Goal: Transaction & Acquisition: Purchase product/service

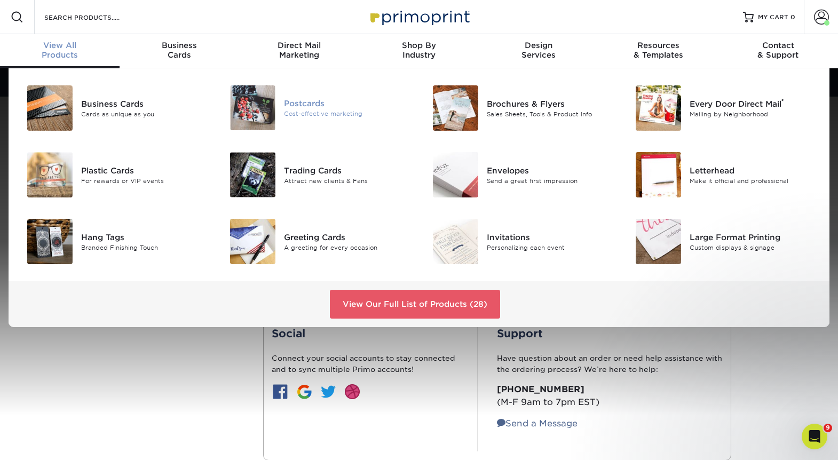
click at [296, 117] on div "Cost-effective marketing" at bounding box center [347, 113] width 127 height 9
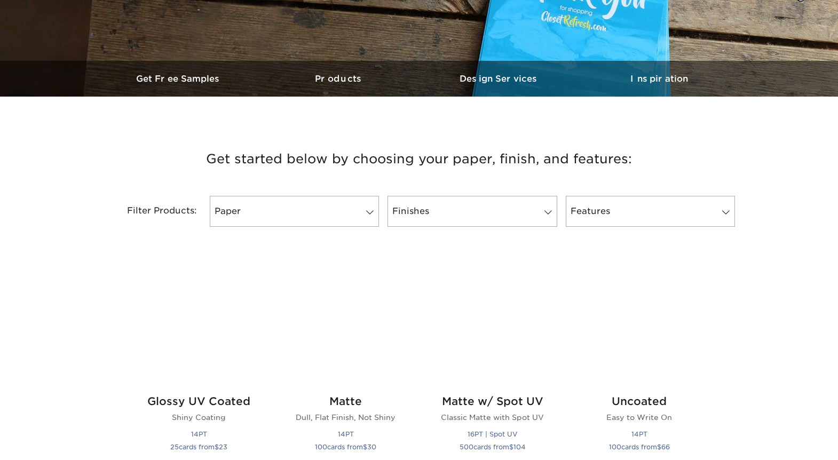
scroll to position [320, 0]
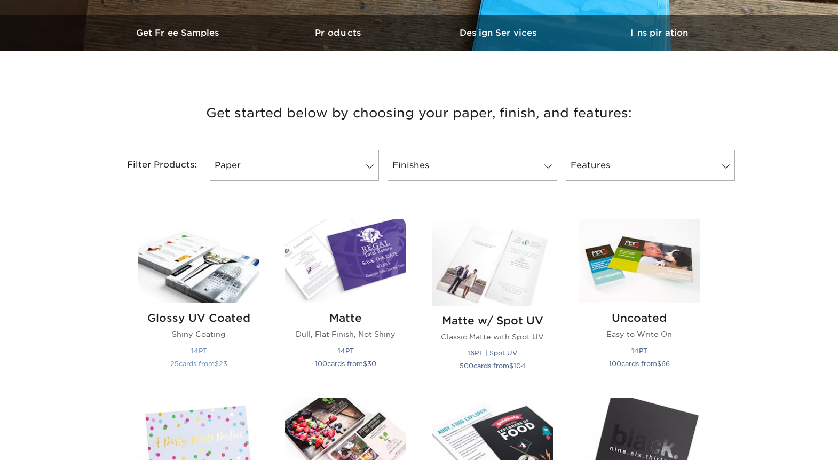
click at [211, 270] on img at bounding box center [198, 261] width 121 height 84
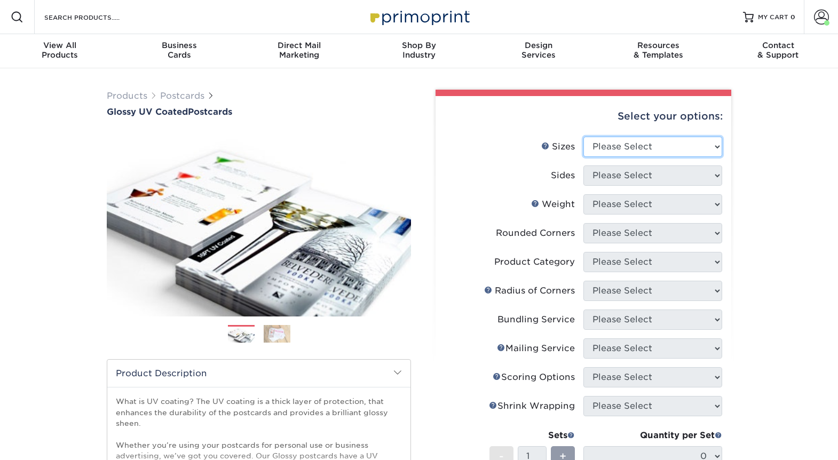
click at [662, 149] on select "Please Select 1.5" x 7" 2" x 4" 2" x 6" 2" x 7" 2" x 8" 2.12" x 5.5" 2.12" x 5.…" at bounding box center [652, 147] width 139 height 20
select select "3.50x8.50"
click at [583, 137] on select "Please Select 1.5" x 7" 2" x 4" 2" x 6" 2" x 7" 2" x 8" 2.12" x 5.5" 2.12" x 5.…" at bounding box center [652, 147] width 139 height 20
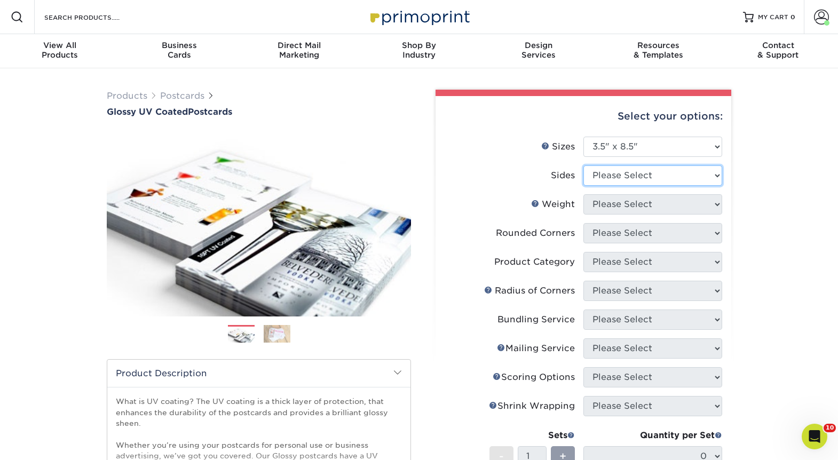
click at [651, 181] on select "Please Select Print Both Sides Print Front Only" at bounding box center [652, 175] width 139 height 20
select select "13abbda7-1d64-4f25-8bb2-c179b224825d"
click at [583, 165] on select "Please Select Print Both Sides Print Front Only" at bounding box center [652, 175] width 139 height 20
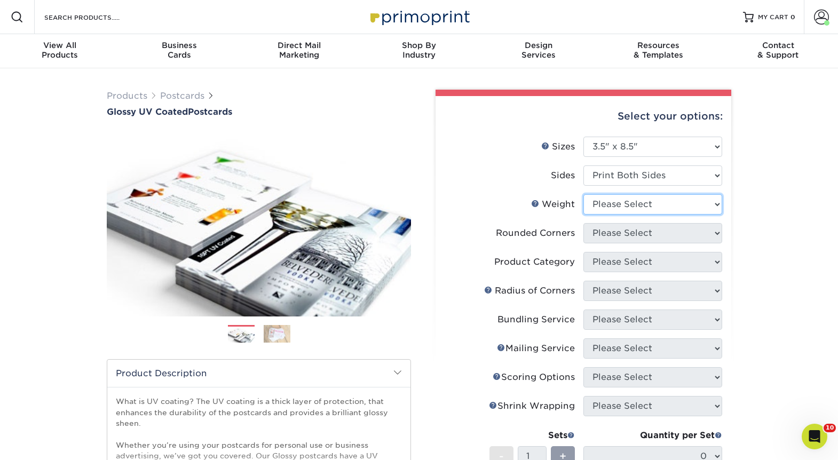
click at [652, 201] on select "Please Select 16PT 14PT 18PT C1S" at bounding box center [652, 204] width 139 height 20
select select "16PT"
click at [583, 194] on select "Please Select 16PT 14PT 18PT C1S" at bounding box center [652, 204] width 139 height 20
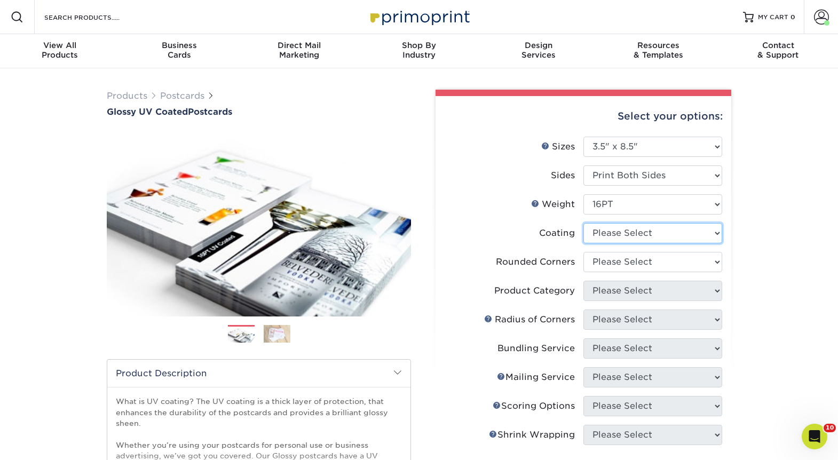
click at [652, 242] on select at bounding box center [652, 233] width 139 height 20
select select "ae367451-b2b8-45df-a344-0f05b6a12993"
click at [583, 223] on select at bounding box center [652, 233] width 139 height 20
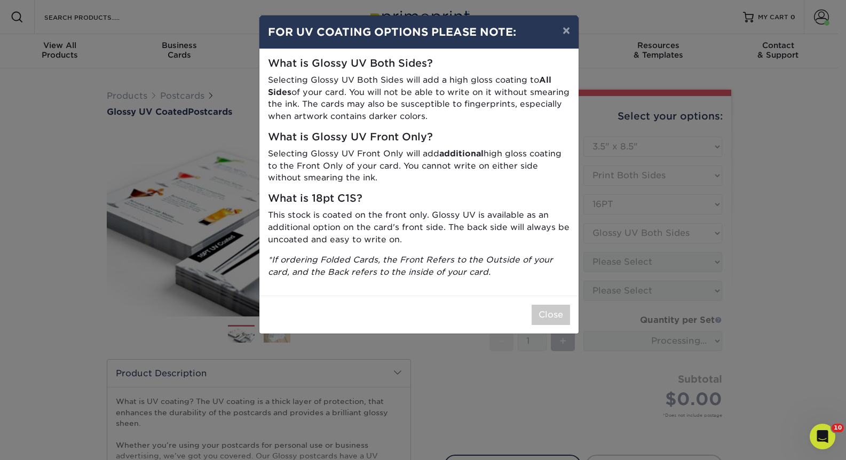
click at [651, 258] on div "× FOR UV COATING OPTIONS PLEASE NOTE: What is Glossy UV Both Sides? Selecting G…" at bounding box center [423, 230] width 846 height 460
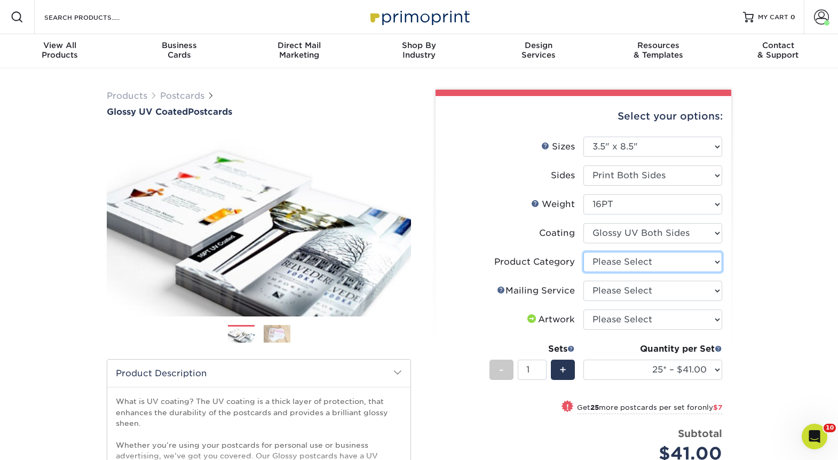
click at [681, 261] on select "Please Select Postcards" at bounding box center [652, 262] width 139 height 20
select select "9b7272e0-d6c8-4c3c-8e97-d3a1bcdab858"
click at [583, 252] on select "Please Select Postcards" at bounding box center [652, 262] width 139 height 20
click at [670, 297] on select "Please Select No Direct Mailing Service No, I will mail/stamp/imprint Direct Ma…" at bounding box center [652, 291] width 139 height 20
select select "3e5e9bdd-d78a-4c28-a41d-fe1407925ca6"
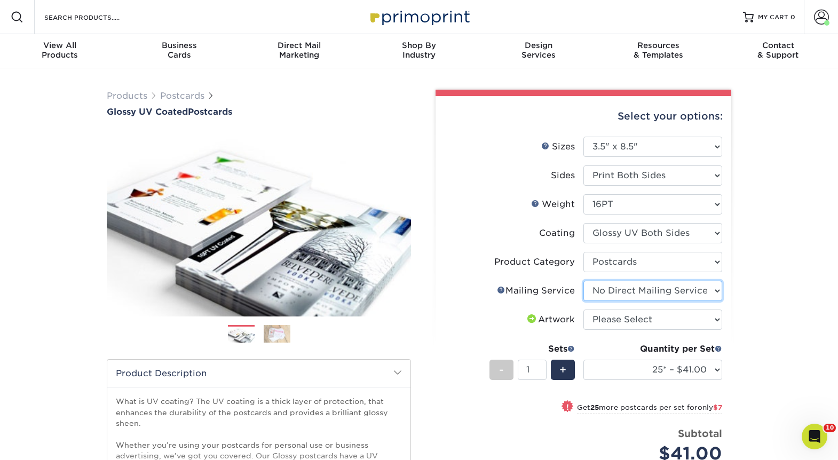
click at [583, 281] on select "Please Select No Direct Mailing Service No, I will mail/stamp/imprint Direct Ma…" at bounding box center [652, 291] width 139 height 20
click at [663, 323] on select "Please Select I will upload files I need a design - $150" at bounding box center [652, 319] width 139 height 20
select select "upload"
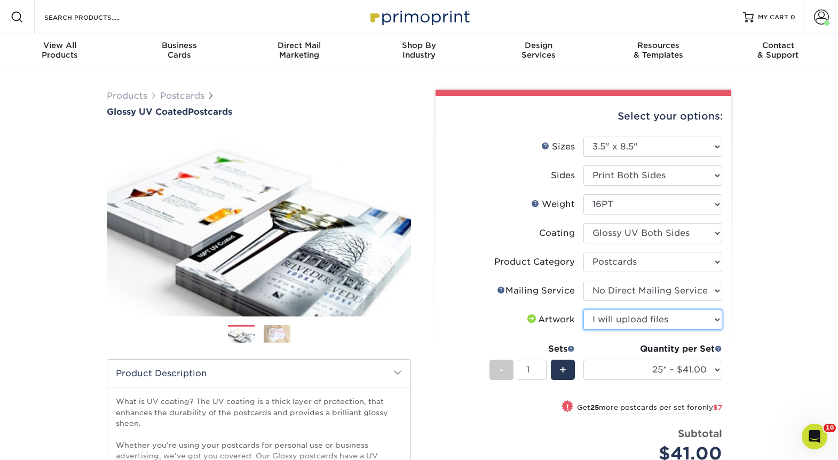
click at [583, 309] on select "Please Select I will upload files I need a design - $150" at bounding box center [652, 319] width 139 height 20
click at [662, 354] on div "Quantity per Set" at bounding box center [652, 348] width 139 height 13
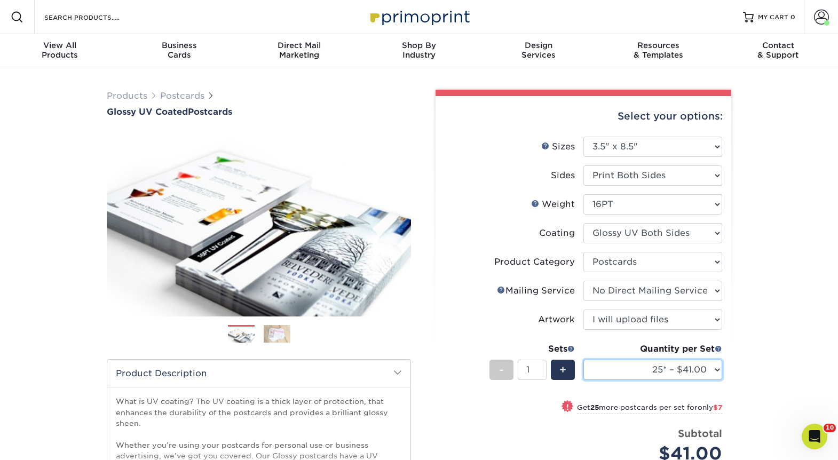
click at [664, 370] on select "25* – $41.00 50* – $48.00 75* – $56.00 100* – $72.00 250* – $118.00 500 – $163.…" at bounding box center [652, 370] width 139 height 20
select select "5000 – $486.00"
click at [583, 360] on select "25* – $41.00 50* – $48.00 75* – $56.00 100* – $72.00 250* – $118.00 500 – $163.…" at bounding box center [652, 370] width 139 height 20
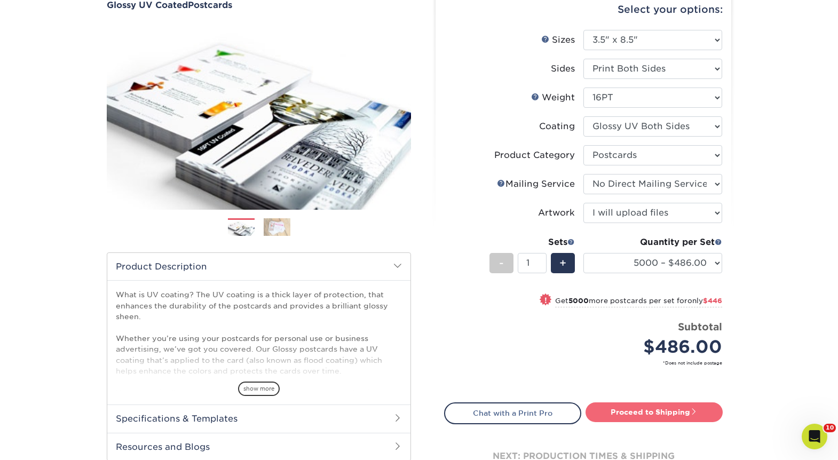
click at [633, 415] on link "Proceed to Shipping" at bounding box center [653, 411] width 137 height 19
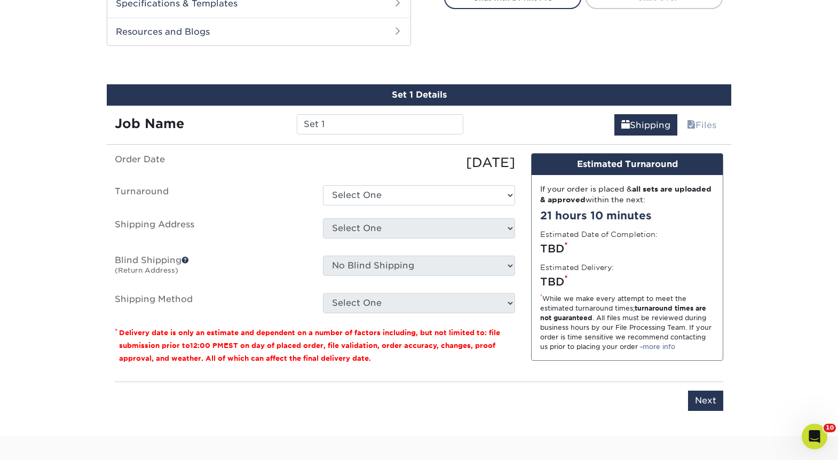
scroll to position [538, 0]
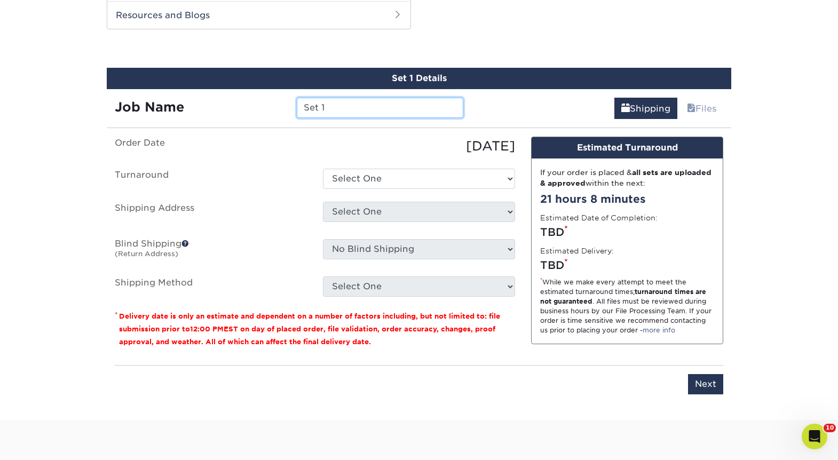
click at [403, 108] on input "Set 1" at bounding box center [380, 108] width 166 height 20
type input "KS Sedgwick PFA flyers"
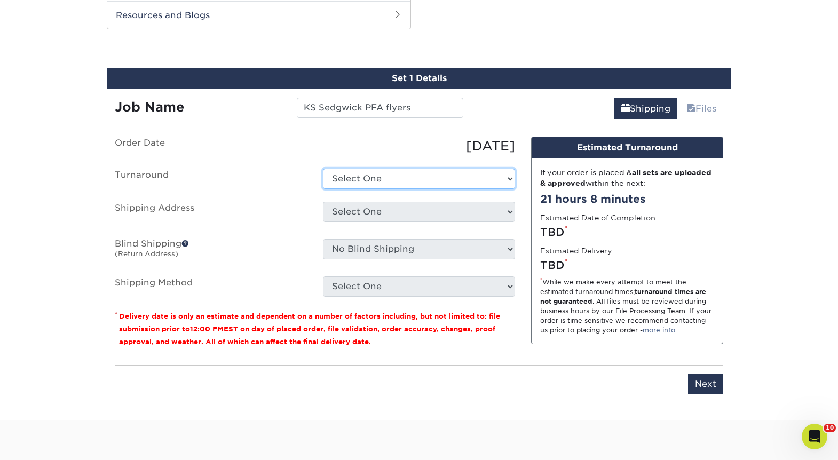
click at [396, 188] on select "Select One 2-4 Business Days 2 Day Next Business Day" at bounding box center [419, 179] width 192 height 20
select select "01a08c74-ce2e-4256-be87-0b399298eb48"
click at [323, 169] on select "Select One 2-4 Business Days 2 Day Next Business Day" at bounding box center [419, 179] width 192 height 20
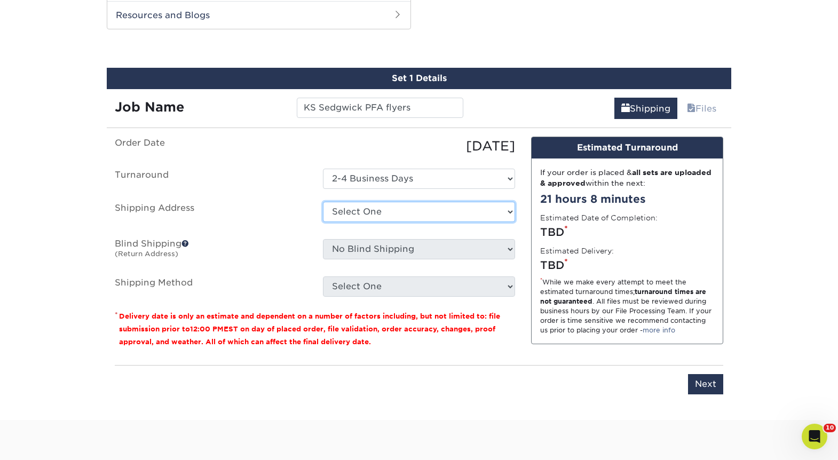
click at [403, 211] on select "Select One 1A Ryan Gunter ARCleburne ARConway ARFranklin ARMontgomery AROuachit…" at bounding box center [419, 212] width 192 height 20
select select "281379"
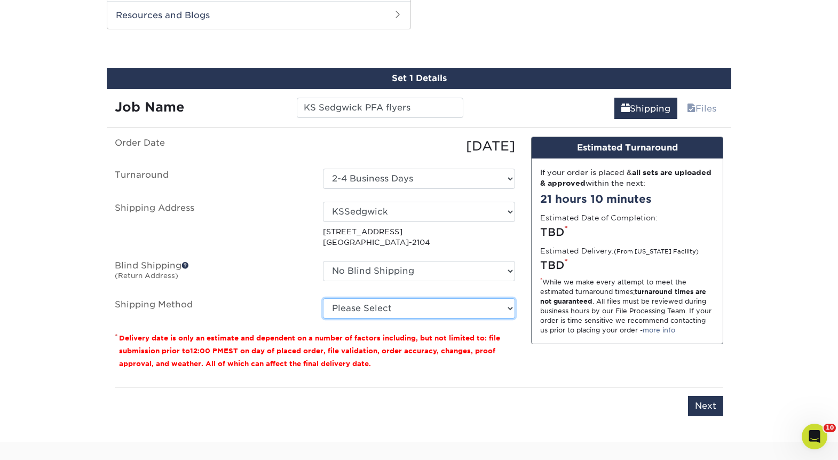
click at [436, 314] on select "Please Select Ground Shipping (+$60.18) 3 Day Shipping Service (+$119.35) 2 Day…" at bounding box center [419, 308] width 192 height 20
select select "03"
click at [323, 298] on select "Please Select Ground Shipping (+$60.18) 3 Day Shipping Service (+$119.35) 2 Day…" at bounding box center [419, 308] width 192 height 20
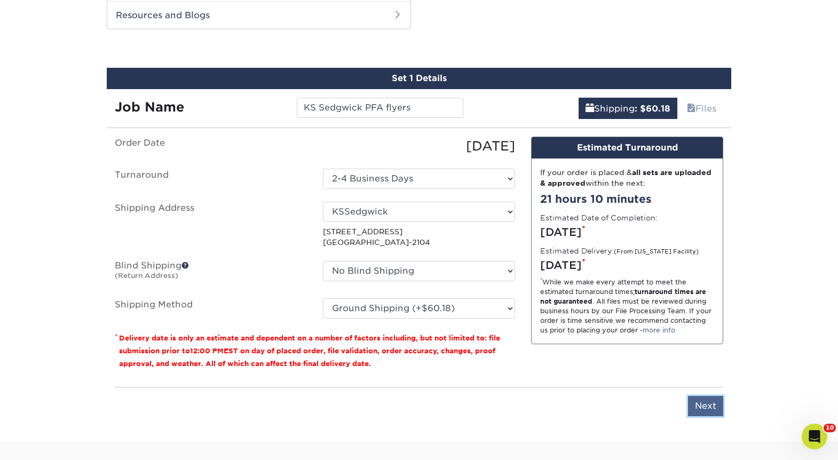
click at [704, 412] on input "Next" at bounding box center [705, 406] width 35 height 20
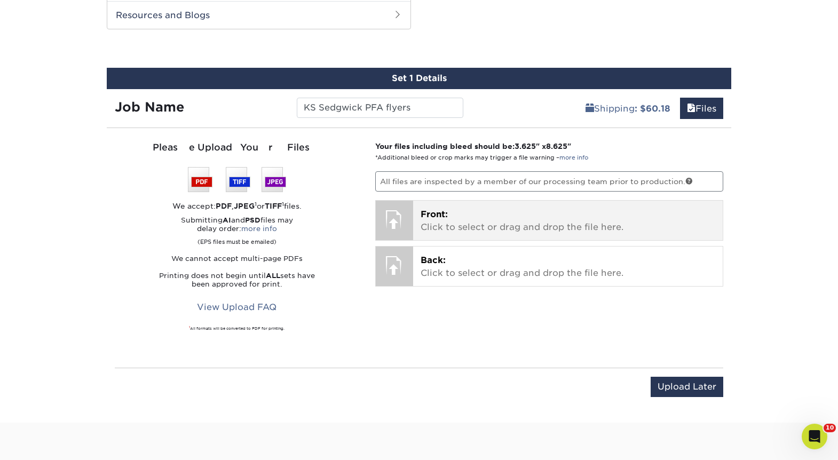
click at [508, 221] on p "Front: Click to select or drag and drop the file here." at bounding box center [567, 221] width 295 height 26
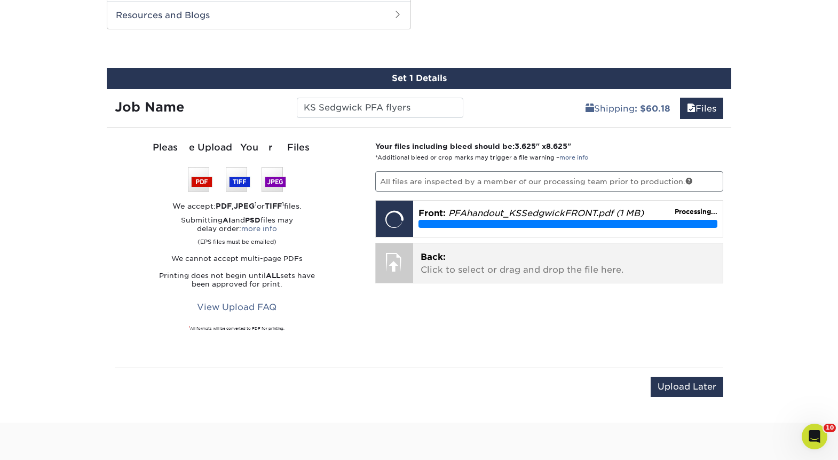
click at [543, 272] on p "Back: Click to select or drag and drop the file here." at bounding box center [567, 264] width 295 height 26
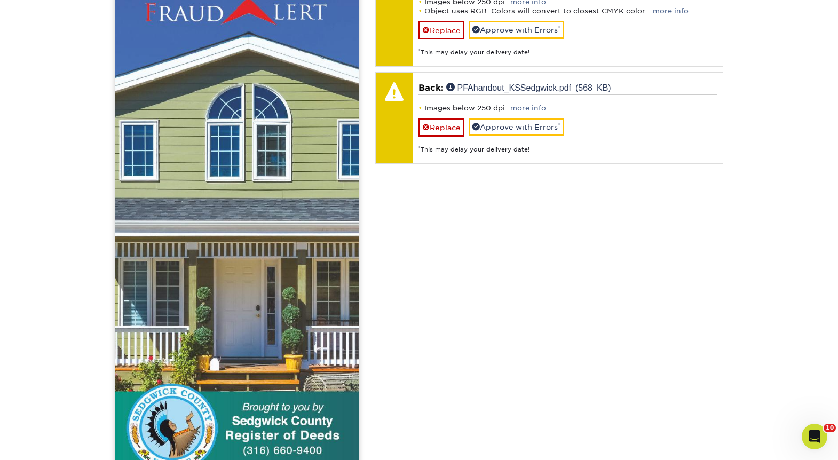
scroll to position [912, 0]
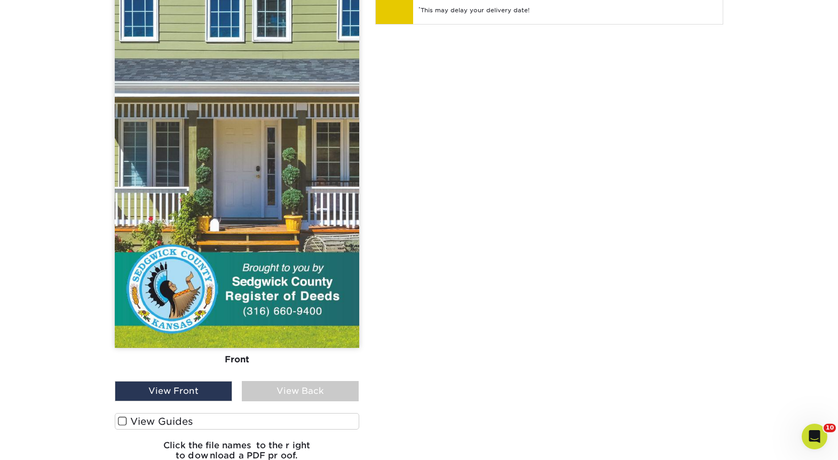
click at [321, 408] on div "Front Back View Front View Back Front" at bounding box center [237, 118] width 244 height 702
click at [322, 395] on div "View Back" at bounding box center [300, 391] width 117 height 20
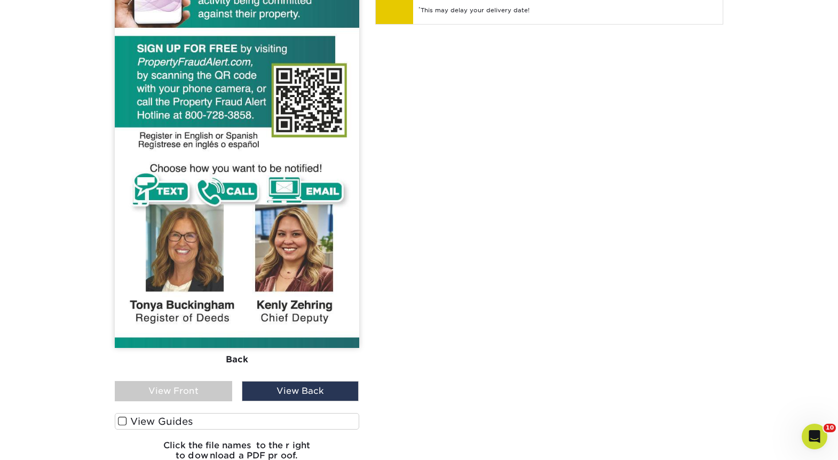
scroll to position [538, 0]
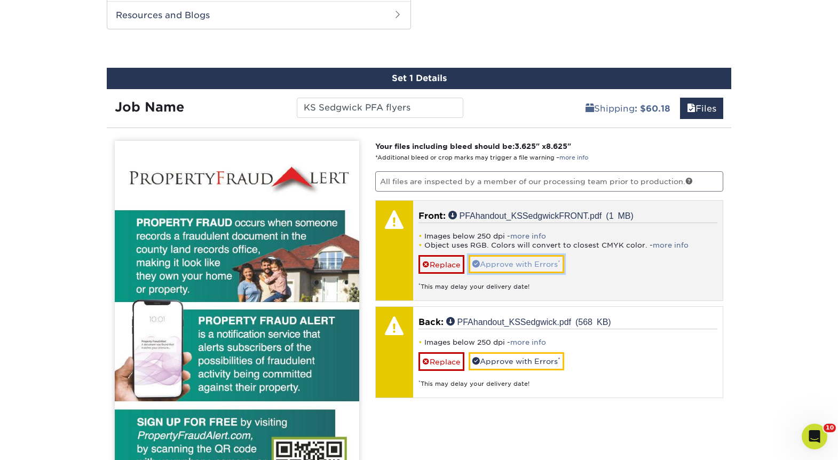
click at [544, 265] on link "Approve with Errors *" at bounding box center [515, 264] width 95 height 18
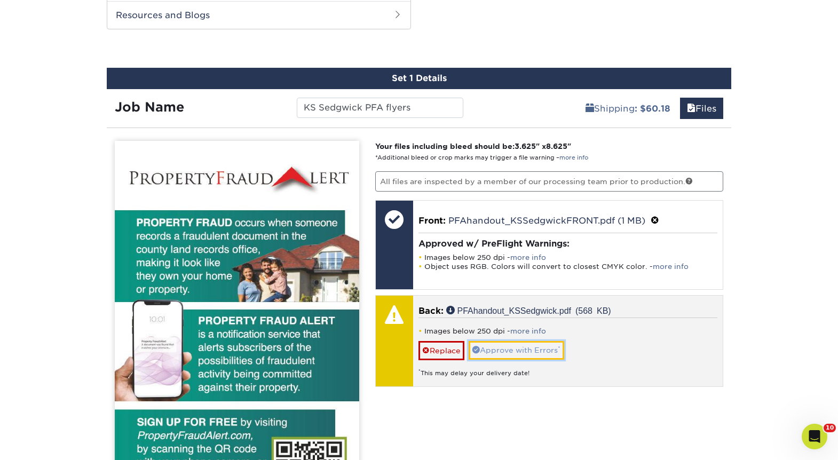
click at [543, 348] on link "Approve with Errors *" at bounding box center [515, 350] width 95 height 18
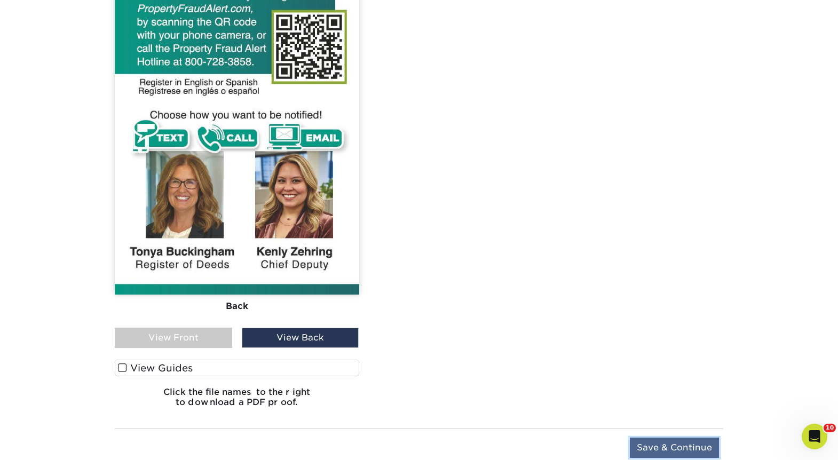
click at [672, 447] on input "Save & Continue" at bounding box center [674, 447] width 89 height 20
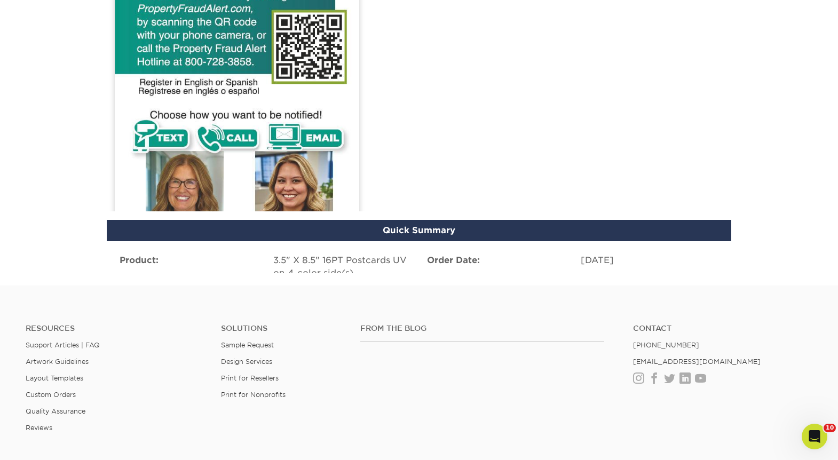
scroll to position [714, 0]
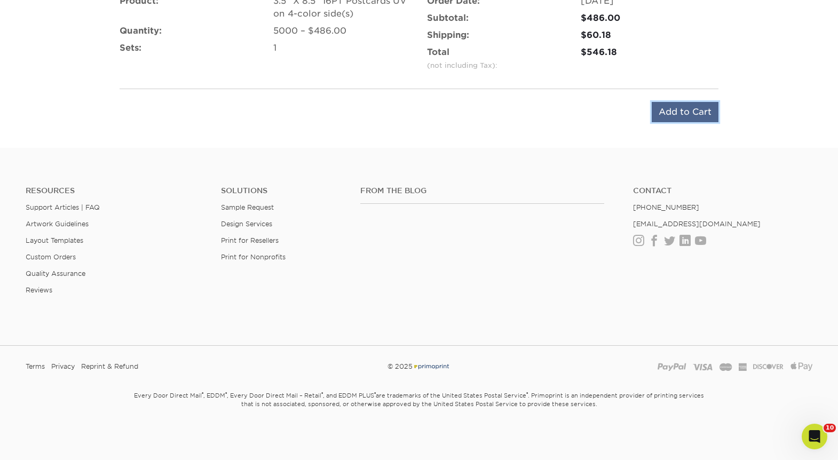
click at [693, 115] on input "Add to Cart" at bounding box center [684, 112] width 67 height 20
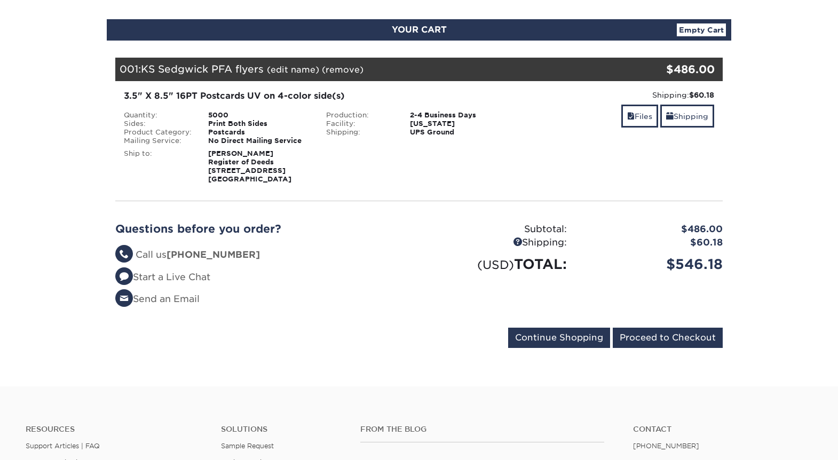
scroll to position [107, 0]
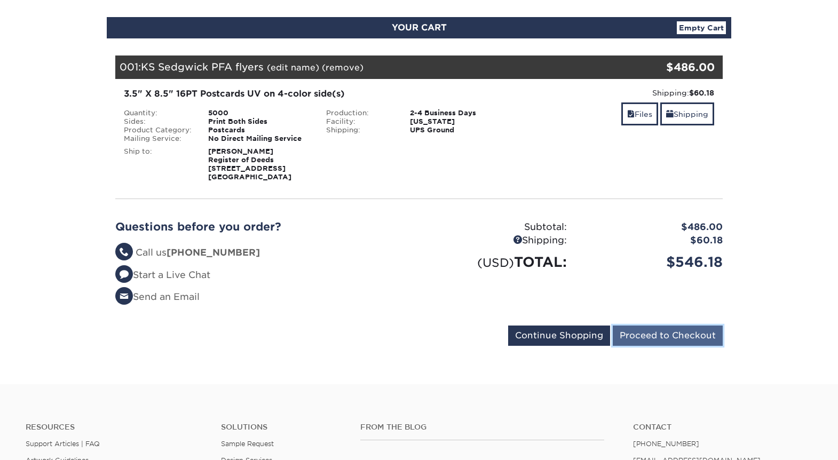
click at [675, 343] on input "Proceed to Checkout" at bounding box center [667, 335] width 110 height 20
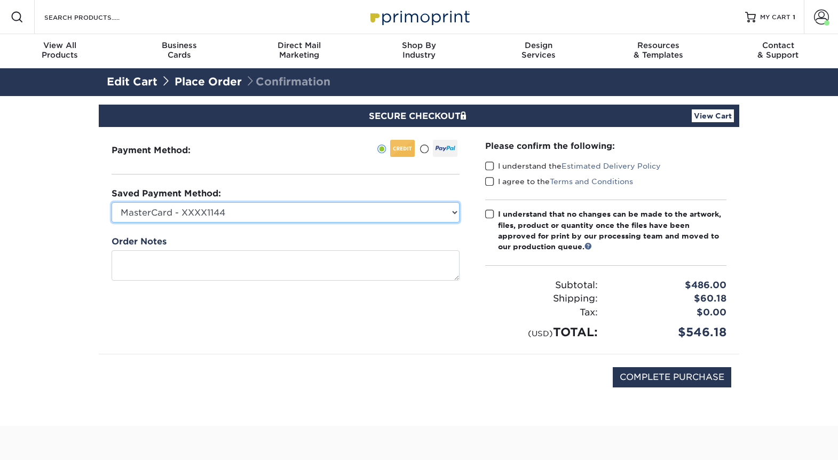
click at [331, 215] on select "MasterCard - XXXX1144 Visa - XXXX9276 MasterCard - XXXX0651 MasterCard - XXXX77…" at bounding box center [285, 212] width 348 height 20
select select "70136"
click at [111, 202] on select "MasterCard - XXXX1144 Visa - XXXX9276 MasterCard - XXXX0651 MasterCard - XXXX77…" at bounding box center [285, 212] width 348 height 20
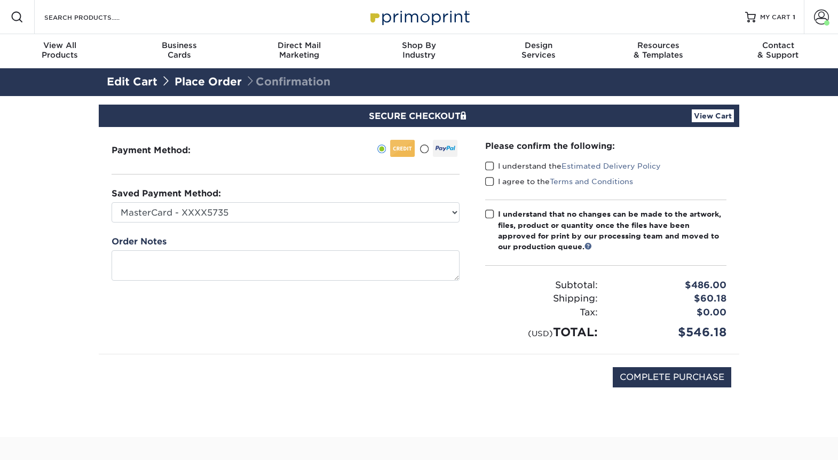
click at [490, 168] on span at bounding box center [489, 166] width 9 height 10
click at [0, 0] on input "I understand the Estimated Delivery Policy" at bounding box center [0, 0] width 0 height 0
click at [490, 189] on div "I agree to the Terms and Conditions" at bounding box center [605, 183] width 241 height 15
click at [491, 180] on span at bounding box center [489, 182] width 9 height 10
click at [0, 0] on input "I agree to the Terms and Conditions" at bounding box center [0, 0] width 0 height 0
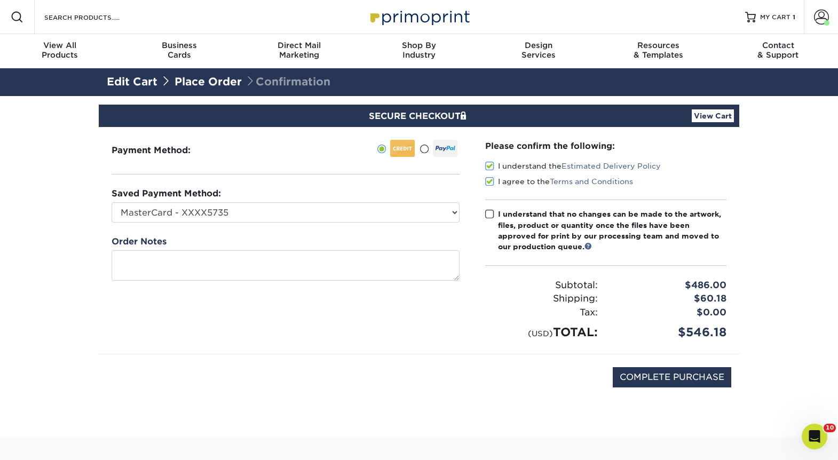
click at [490, 215] on span at bounding box center [489, 214] width 9 height 10
click at [0, 0] on input "I understand that no changes can be made to the artwork, files, product or quan…" at bounding box center [0, 0] width 0 height 0
click at [637, 369] on input "COMPLETE PURCHASE" at bounding box center [671, 377] width 118 height 20
type input "PROCESSING, PLEASE WAIT..."
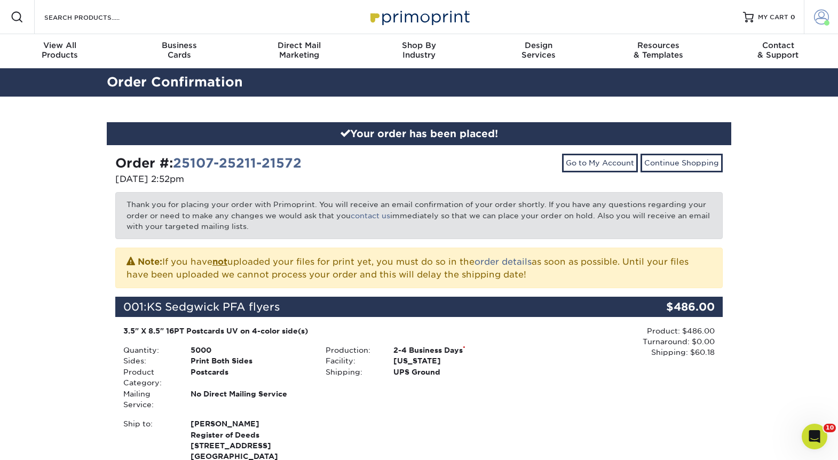
click at [822, 13] on span at bounding box center [821, 17] width 15 height 15
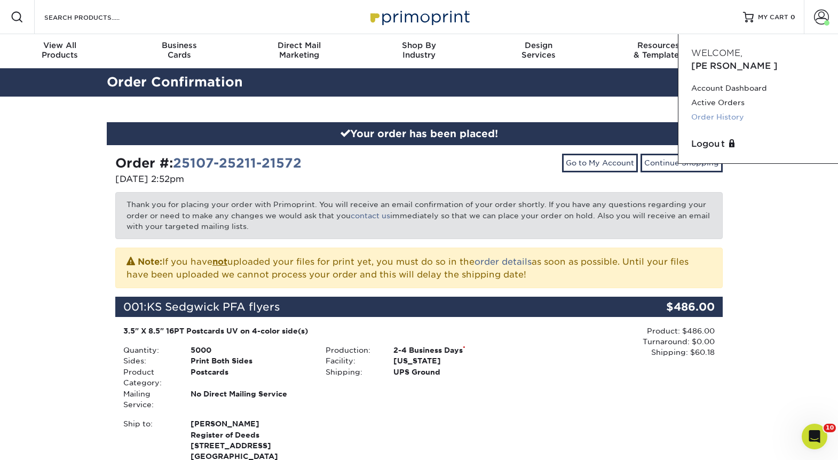
click at [721, 110] on link "Order History" at bounding box center [758, 117] width 134 height 14
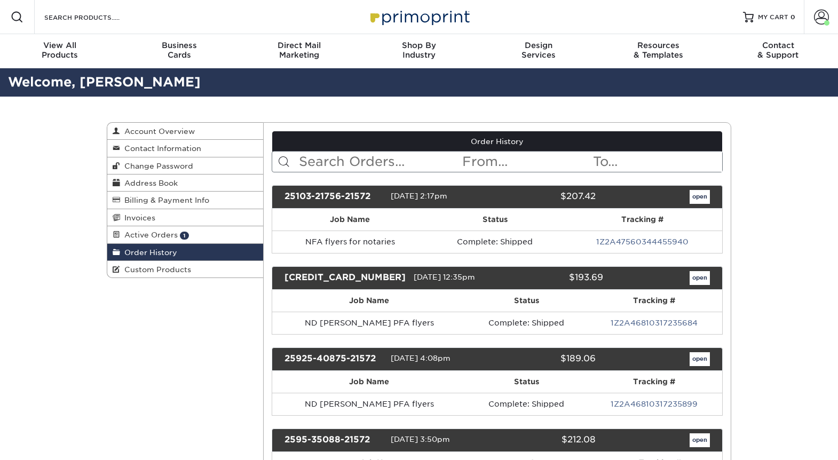
click at [421, 165] on input "text" at bounding box center [380, 162] width 164 height 20
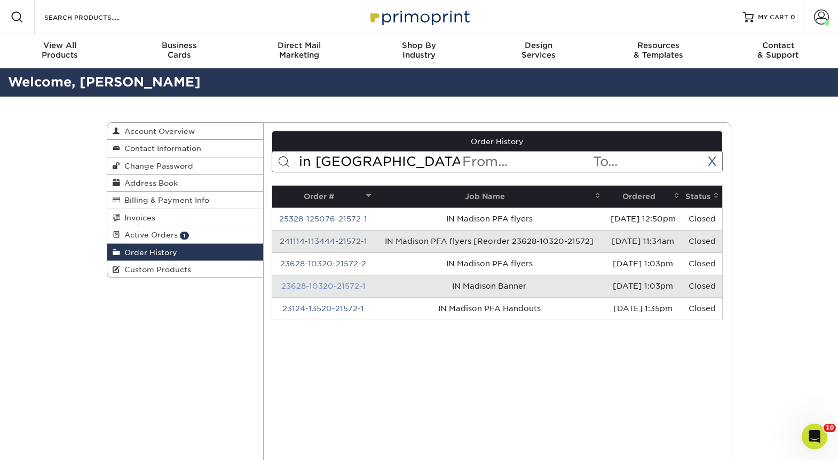
type input "in madison"
click at [330, 286] on link "23628-10320-21572-1" at bounding box center [323, 286] width 84 height 9
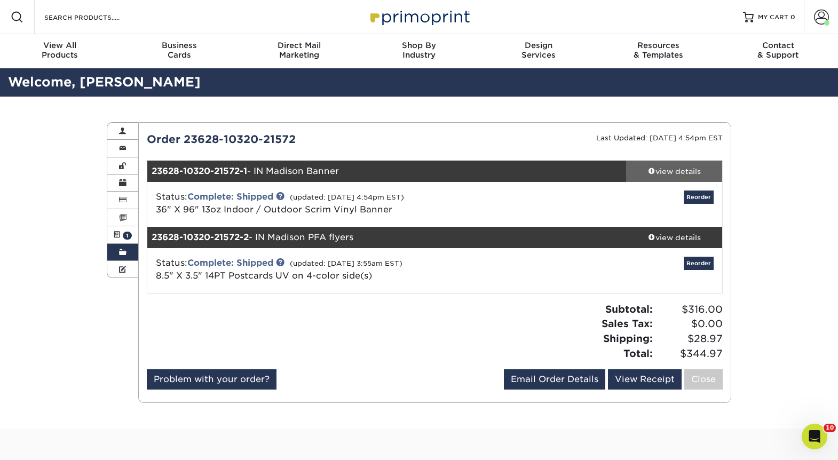
click at [672, 170] on div "view details" at bounding box center [674, 171] width 96 height 11
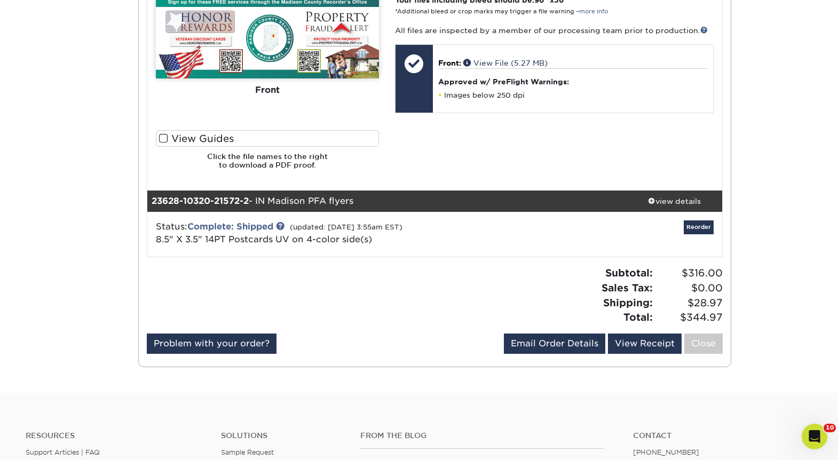
scroll to position [373, 0]
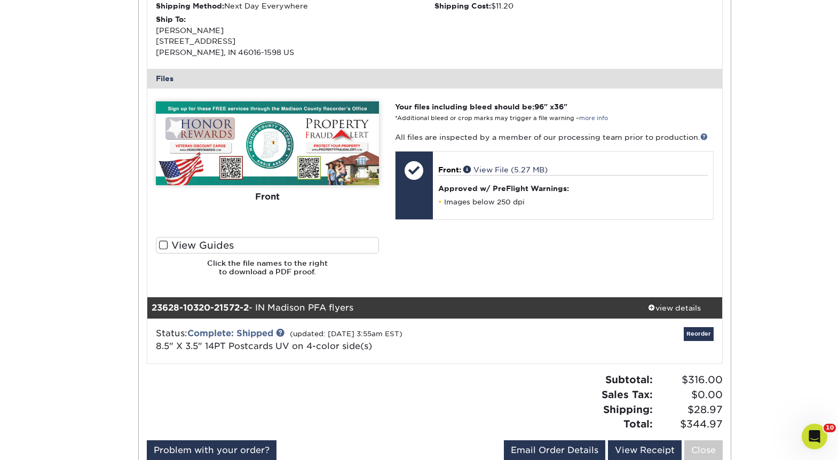
click at [202, 158] on img at bounding box center [267, 143] width 223 height 84
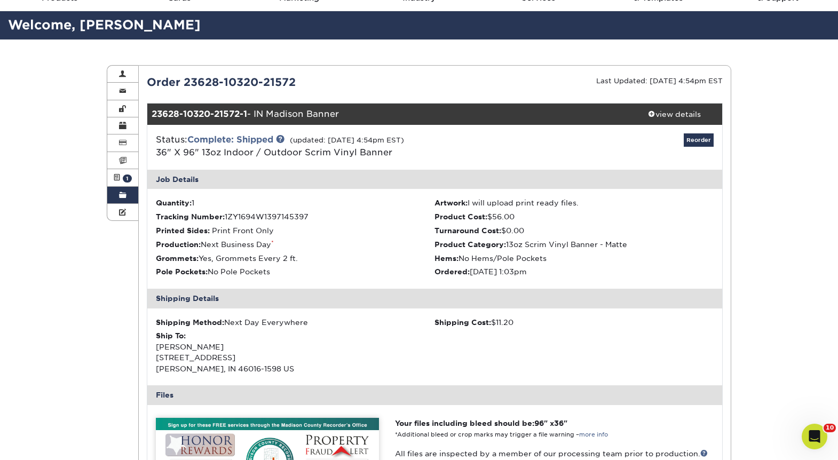
scroll to position [53, 0]
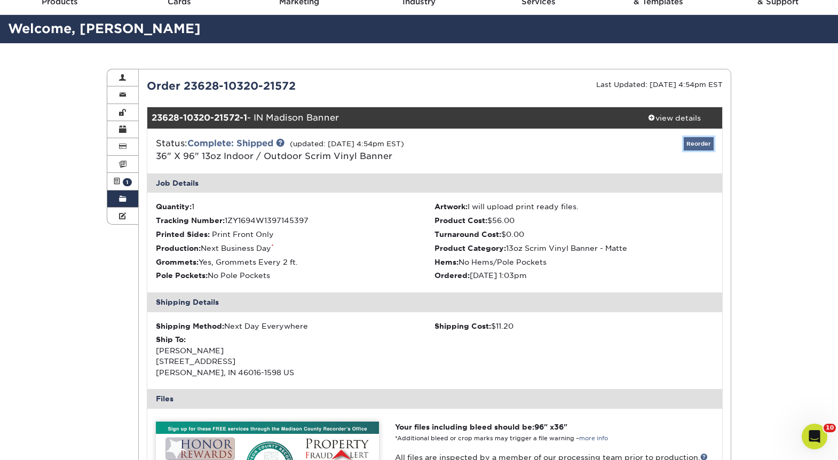
click at [696, 147] on link "Reorder" at bounding box center [698, 143] width 30 height 13
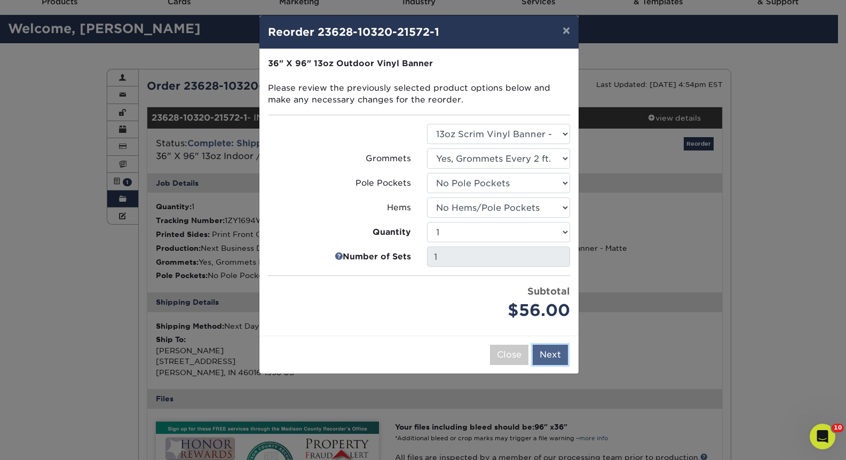
click at [558, 354] on button "Next" at bounding box center [549, 355] width 35 height 20
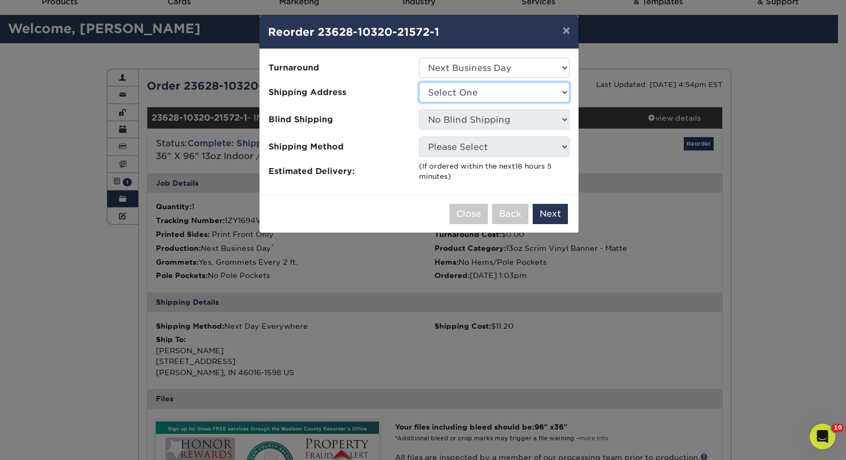
click at [494, 93] on select "Select One 1A Ryan Gunter ARCleburne ARConway ARFranklin" at bounding box center [494, 92] width 150 height 20
select select "177201"
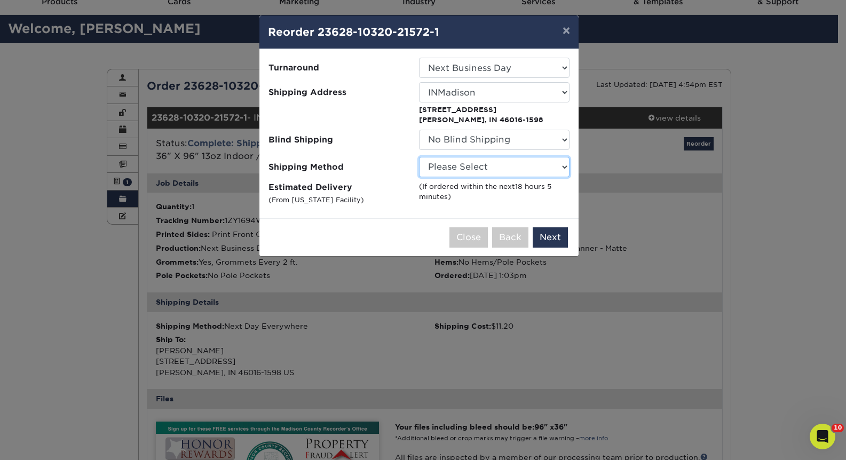
click at [511, 166] on select "Please Select Flat Rate Shipping (+$11.20) Ground Shipping (+$15.92) 3 Day Ship…" at bounding box center [494, 167] width 150 height 20
select select "G4MFLATRATE"
click at [419, 157] on select "Please Select Flat Rate Shipping (+$11.20) Ground Shipping (+$15.92) 3 Day Ship…" at bounding box center [494, 167] width 150 height 20
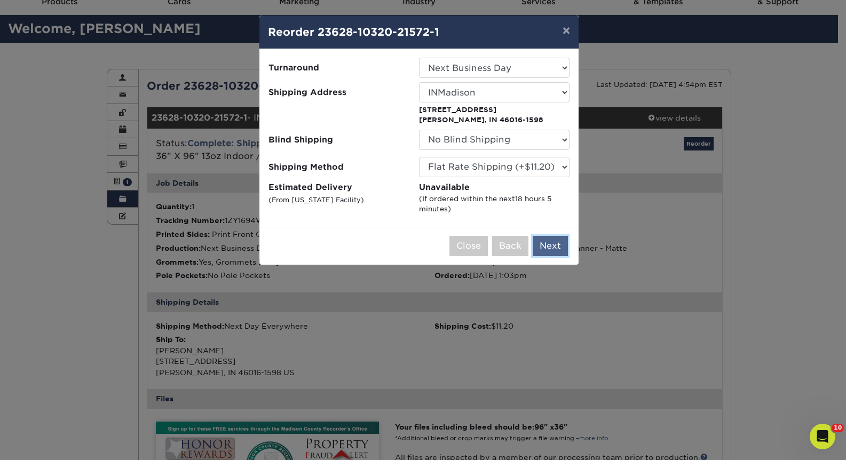
click at [545, 248] on button "Next" at bounding box center [549, 246] width 35 height 20
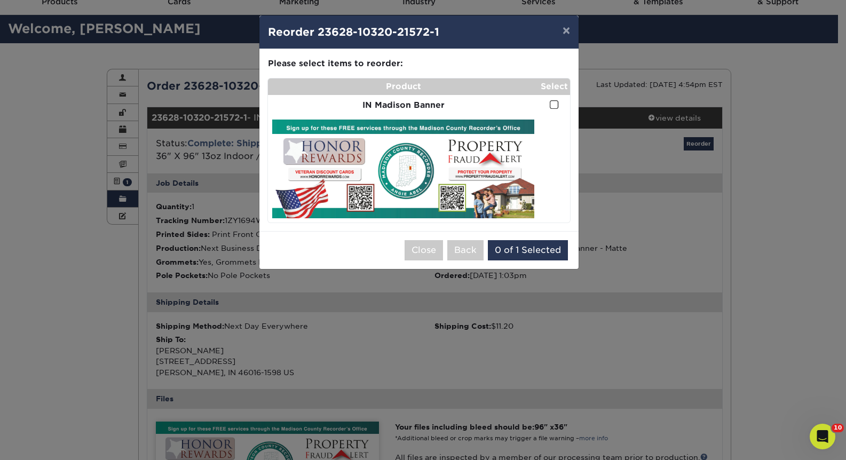
click at [555, 102] on span at bounding box center [553, 105] width 9 height 10
click at [0, 0] on input "checkbox" at bounding box center [0, 0] width 0 height 0
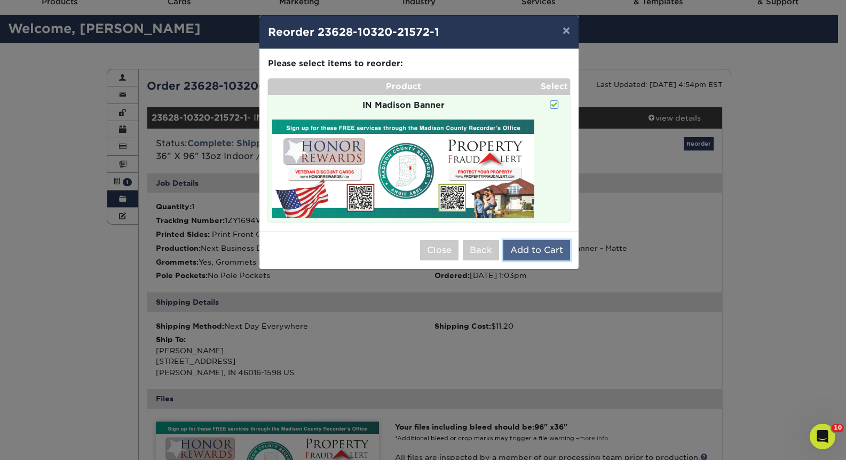
click at [555, 249] on button "Add to Cart" at bounding box center [536, 250] width 67 height 20
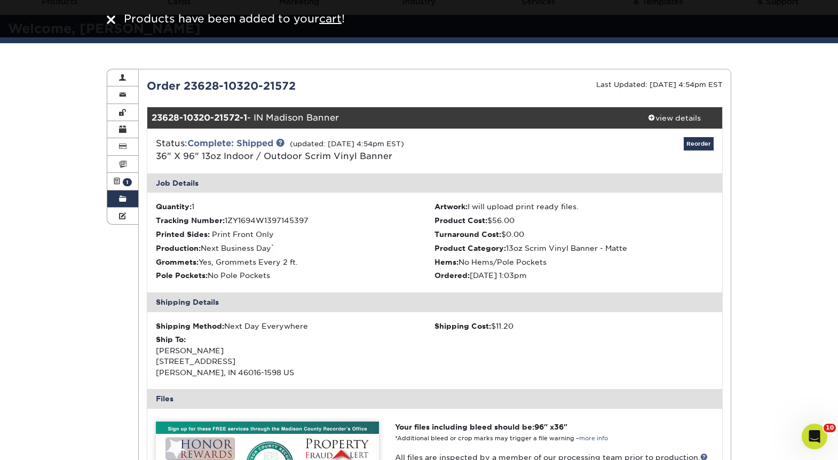
click at [113, 20] on img at bounding box center [111, 19] width 9 height 9
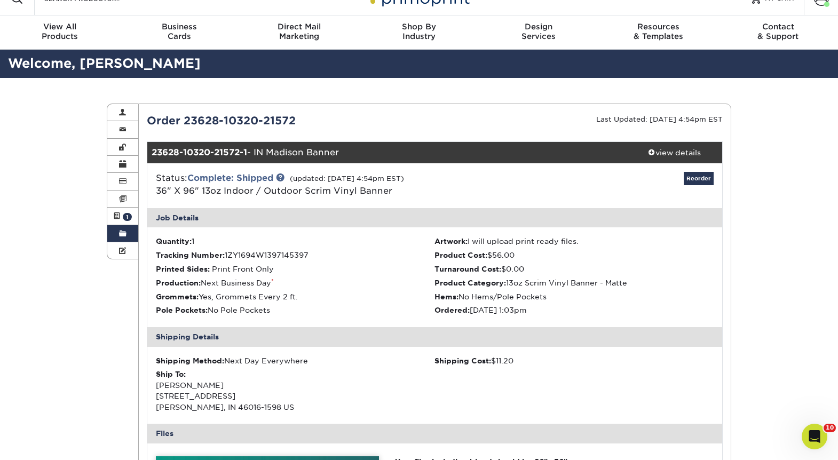
scroll to position [0, 0]
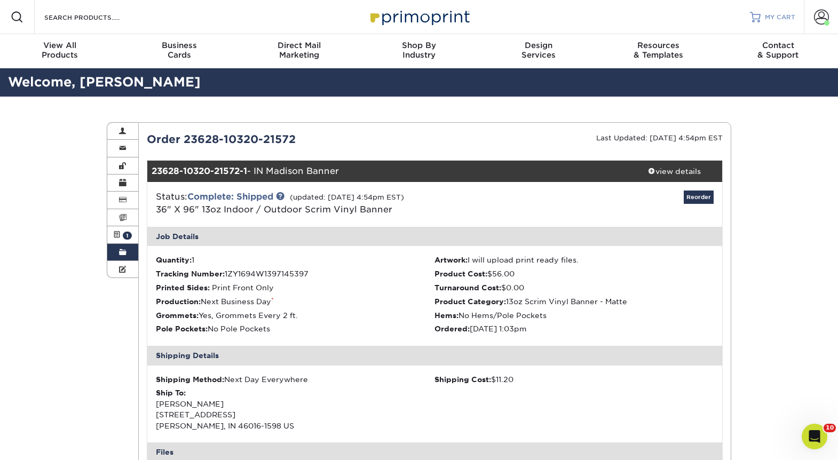
click at [768, 16] on span "MY CART" at bounding box center [779, 17] width 30 height 9
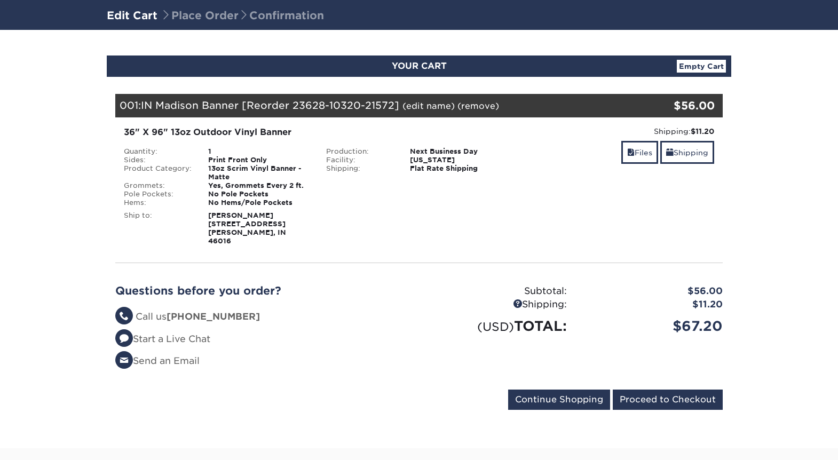
scroll to position [213, 0]
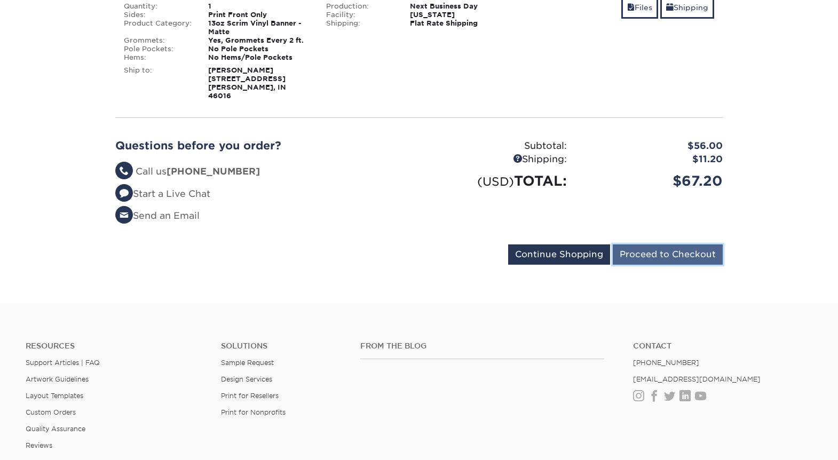
click at [695, 249] on input "Proceed to Checkout" at bounding box center [667, 254] width 110 height 20
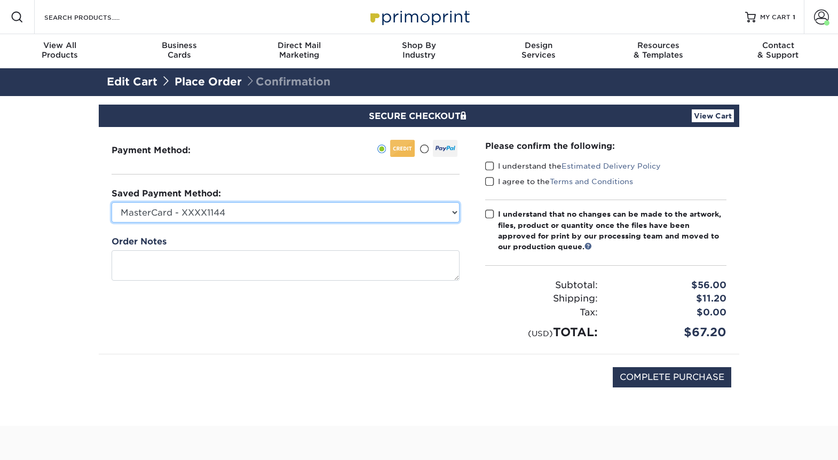
click at [273, 215] on select "MasterCard - XXXX1144 Visa - XXXX9276 MasterCard - XXXX0651 MasterCard - XXXX77…" at bounding box center [285, 212] width 348 height 20
select select "70136"
click at [111, 202] on select "MasterCard - XXXX1144 Visa - XXXX9276 MasterCard - XXXX0651 MasterCard - XXXX77…" at bounding box center [285, 212] width 348 height 20
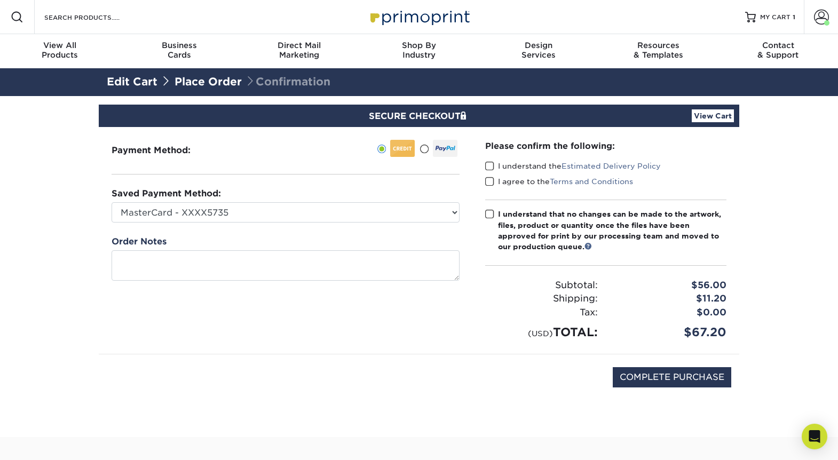
click at [490, 168] on span at bounding box center [489, 166] width 9 height 10
click at [0, 0] on input "I understand the Estimated Delivery Policy" at bounding box center [0, 0] width 0 height 0
click at [489, 186] on span at bounding box center [489, 182] width 9 height 10
click at [0, 0] on input "I agree to the Terms and Conditions" at bounding box center [0, 0] width 0 height 0
click at [486, 213] on span at bounding box center [489, 214] width 9 height 10
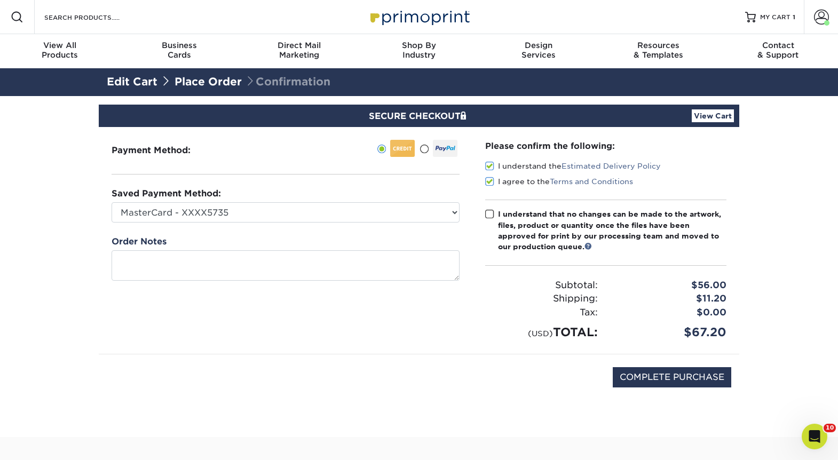
click at [0, 0] on input "I understand that no changes can be made to the artwork, files, product or quan…" at bounding box center [0, 0] width 0 height 0
click at [661, 376] on input "COMPLETE PURCHASE" at bounding box center [671, 377] width 118 height 20
type input "PROCESSING, PLEASE WAIT..."
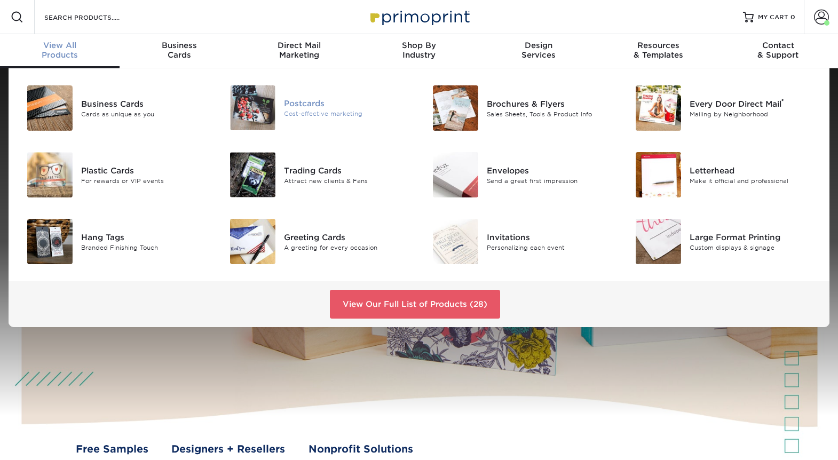
click at [304, 116] on div "Cost-effective marketing" at bounding box center [347, 113] width 127 height 9
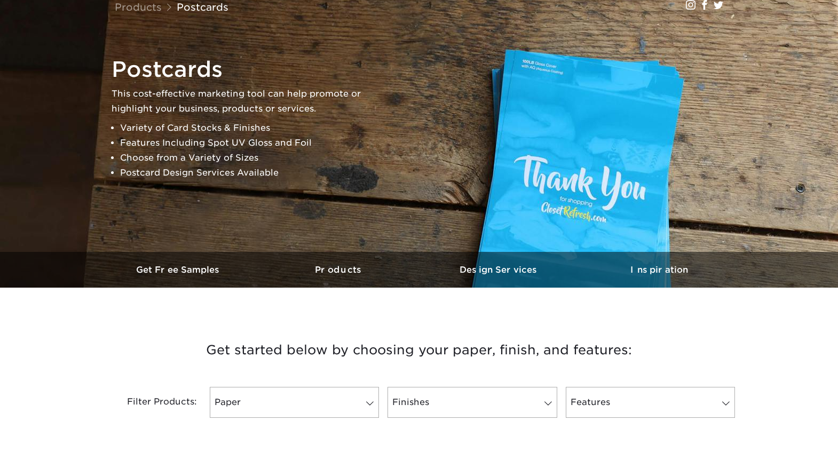
scroll to position [267, 0]
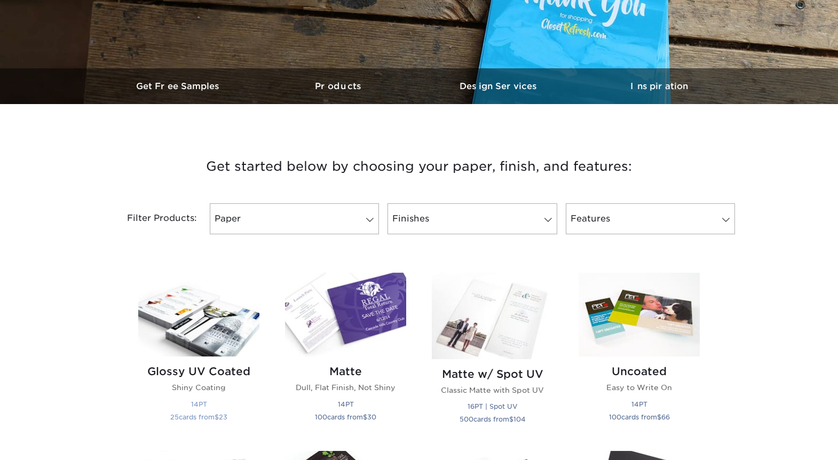
click at [205, 308] on img at bounding box center [198, 315] width 121 height 84
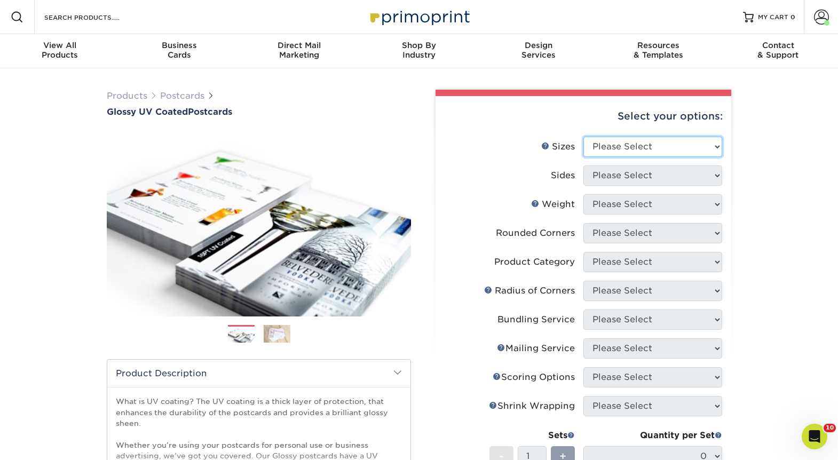
click at [625, 149] on select "Please Select 1.5" x 7" 2" x 4" 2" x 6" 2" x 7" 2" x 8" 2.12" x 5.5" 2.12" x 5.…" at bounding box center [652, 147] width 139 height 20
select select "3.50x8.50"
click at [583, 137] on select "Please Select 1.5" x 7" 2" x 4" 2" x 6" 2" x 7" 2" x 8" 2.12" x 5.5" 2.12" x 5.…" at bounding box center [652, 147] width 139 height 20
click at [681, 177] on select "Please Select Print Both Sides Print Front Only" at bounding box center [652, 175] width 139 height 20
select select "13abbda7-1d64-4f25-8bb2-c179b224825d"
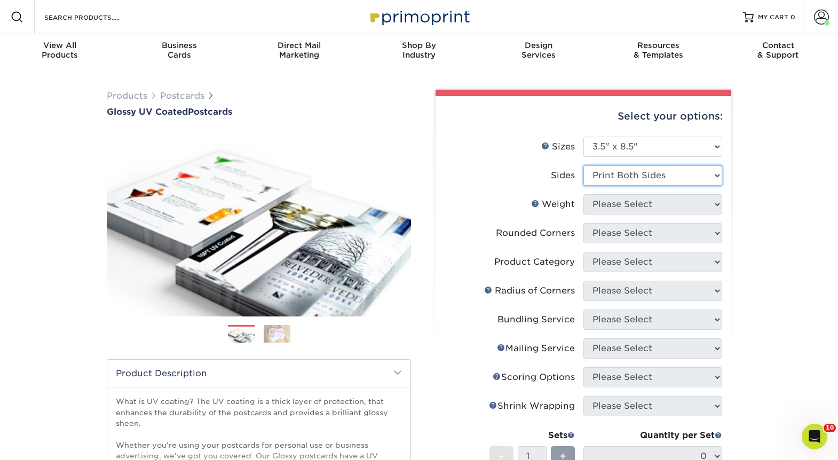
click at [583, 165] on select "Please Select Print Both Sides Print Front Only" at bounding box center [652, 175] width 139 height 20
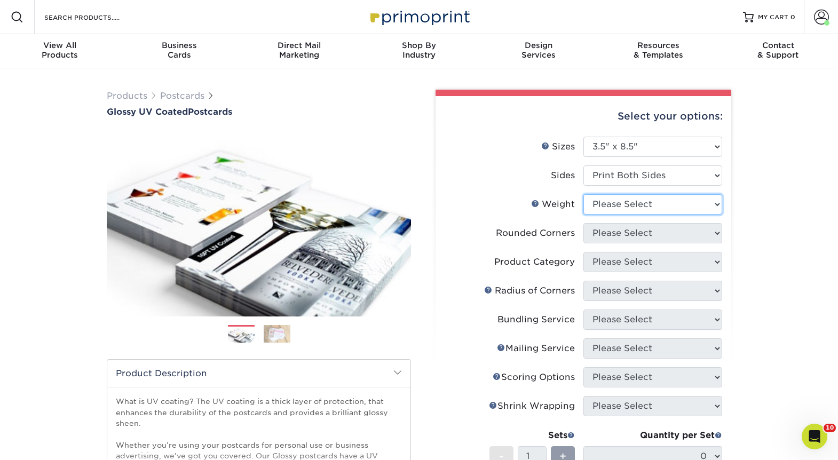
click at [679, 204] on select "Please Select 16PT 14PT 18PT C1S" at bounding box center [652, 204] width 139 height 20
select select "16PT"
click at [583, 194] on select "Please Select 16PT 14PT 18PT C1S" at bounding box center [652, 204] width 139 height 20
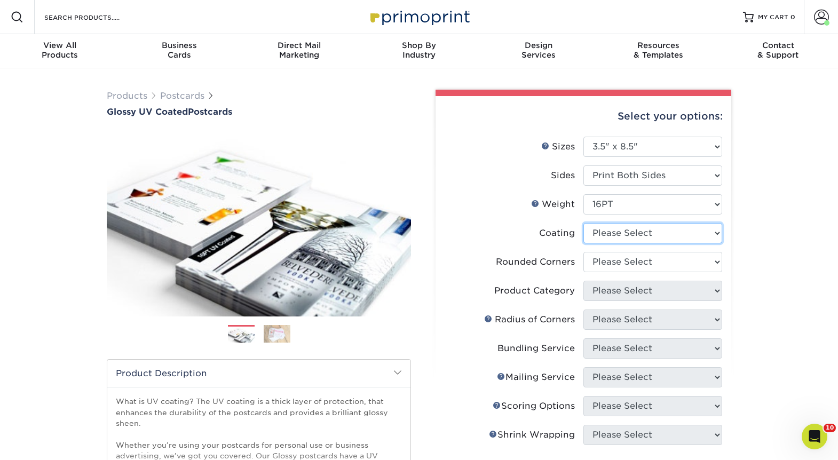
click at [672, 230] on select at bounding box center [652, 233] width 139 height 20
select select "ae367451-b2b8-45df-a344-0f05b6a12993"
click at [583, 223] on select at bounding box center [652, 233] width 139 height 20
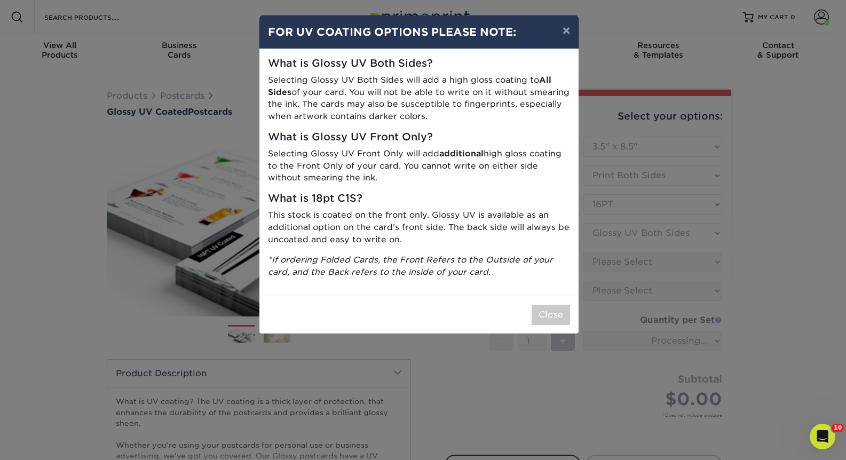
click at [662, 271] on div "× FOR UV COATING OPTIONS PLEASE NOTE: What is Glossy UV Both Sides? Selecting G…" at bounding box center [423, 230] width 846 height 460
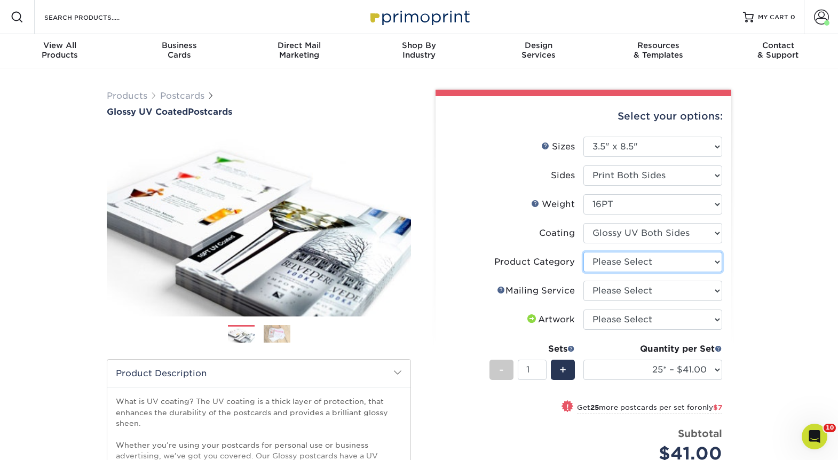
click at [664, 260] on select "Please Select Postcards" at bounding box center [652, 262] width 139 height 20
select select "9b7272e0-d6c8-4c3c-8e97-d3a1bcdab858"
click at [583, 252] on select "Please Select Postcards" at bounding box center [652, 262] width 139 height 20
click at [664, 289] on select "Please Select No Direct Mailing Service No, I will mail/stamp/imprint Direct Ma…" at bounding box center [652, 291] width 139 height 20
select select "3e5e9bdd-d78a-4c28-a41d-fe1407925ca6"
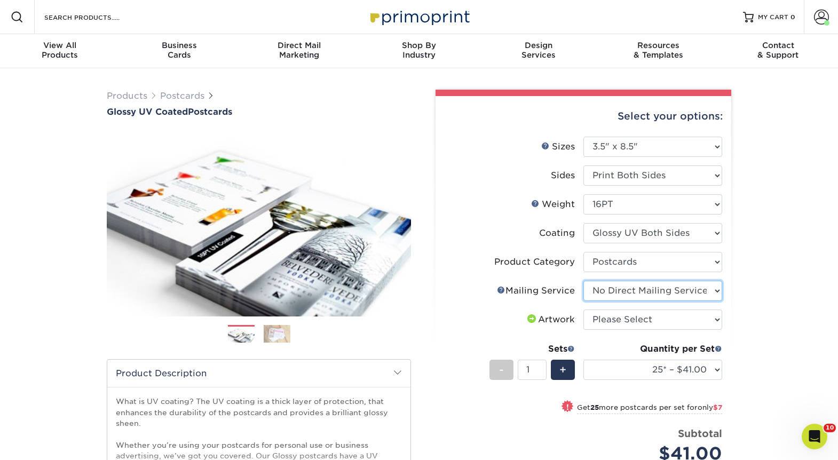
click at [583, 281] on select "Please Select No Direct Mailing Service No, I will mail/stamp/imprint Direct Ma…" at bounding box center [652, 291] width 139 height 20
click at [660, 323] on select "Please Select I will upload files I need a design - $150" at bounding box center [652, 319] width 139 height 20
select select "upload"
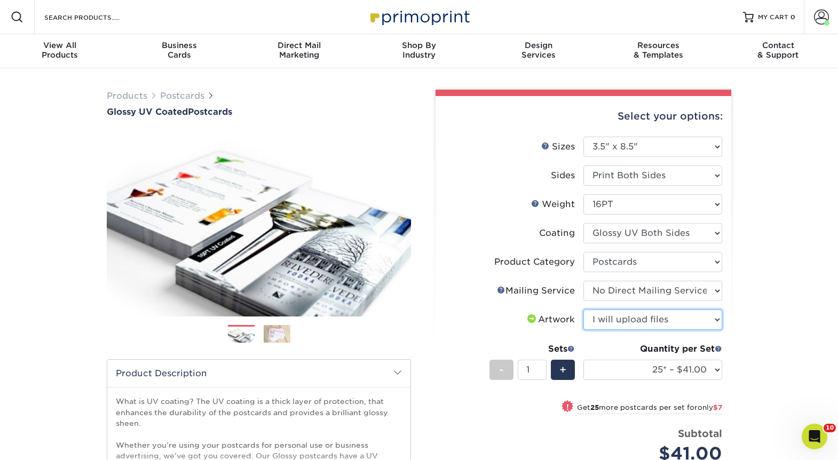
click at [583, 309] on select "Please Select I will upload files I need a design - $150" at bounding box center [652, 319] width 139 height 20
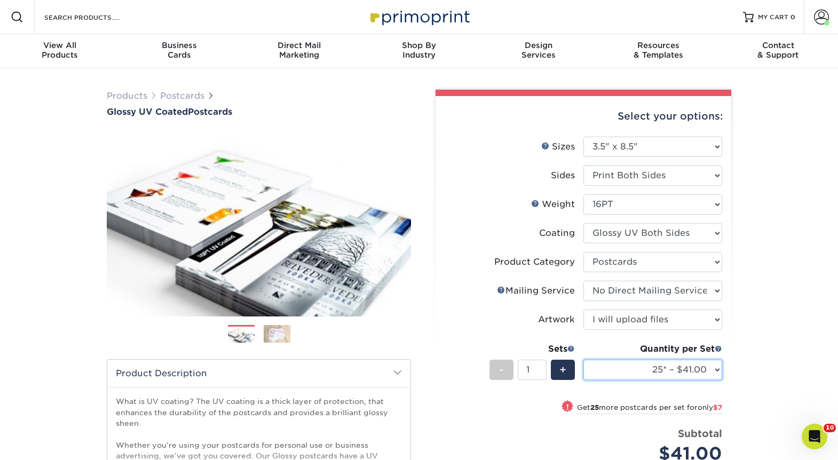
click at [653, 371] on select "25* – $41.00 50* – $48.00 75* – $56.00 100* – $72.00 250* – $118.00 500 – $163.…" at bounding box center [652, 370] width 139 height 20
select select "1000 – $188.00"
click at [583, 360] on select "25* – $41.00 50* – $48.00 75* – $56.00 100* – $72.00 250* – $118.00 500 – $163.…" at bounding box center [652, 370] width 139 height 20
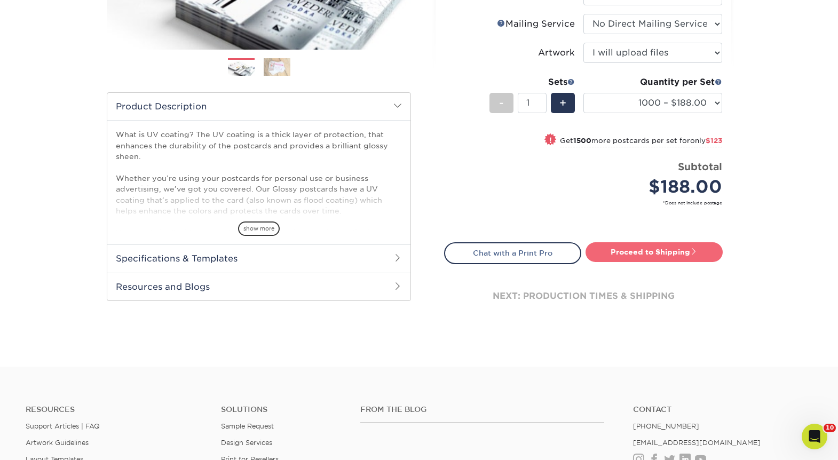
click at [684, 245] on link "Proceed to Shipping" at bounding box center [653, 251] width 137 height 19
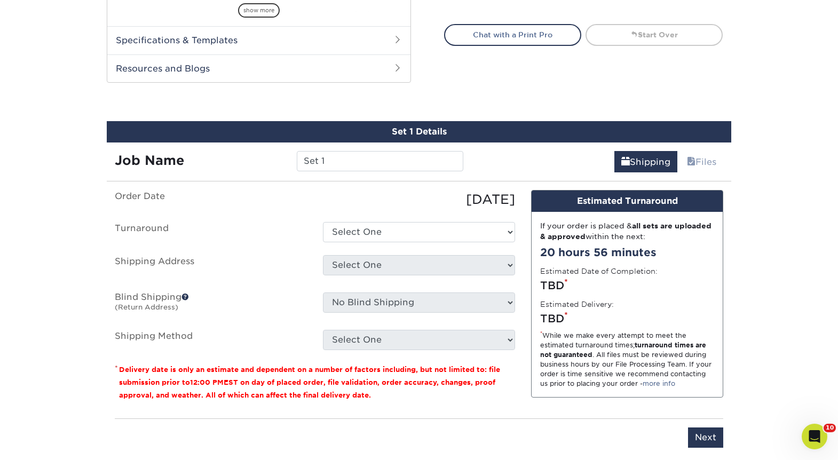
scroll to position [538, 0]
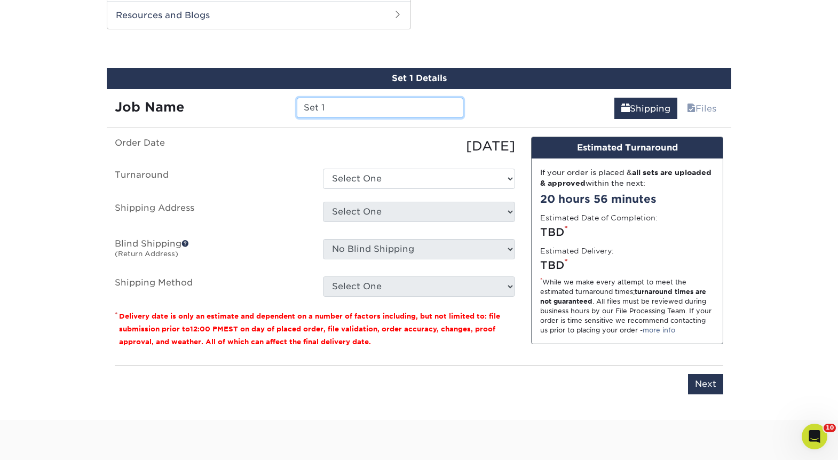
click at [383, 101] on input "Set 1" at bounding box center [380, 108] width 166 height 20
type input "ND Renville PFA flyers"
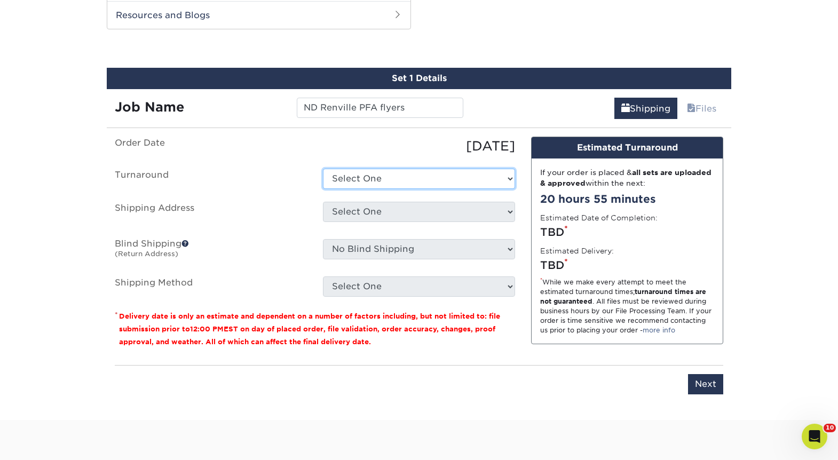
click at [492, 185] on select "Select One 2-4 Business Days 2 Day Next Business Day" at bounding box center [419, 179] width 192 height 20
select select "7e884d20-17a5-4432-9bef-5ec38fa410f0"
click at [323, 169] on select "Select One 2-4 Business Days 2 Day Next Business Day" at bounding box center [419, 179] width 192 height 20
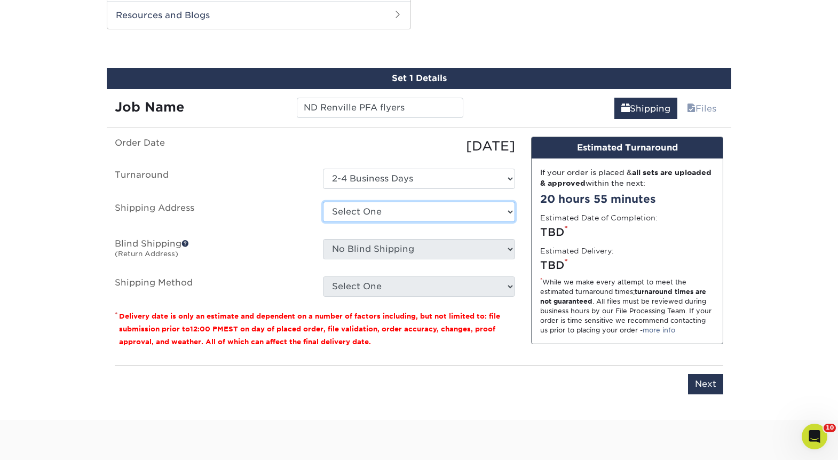
click at [479, 215] on select "Select One 1A Ryan Gunter ARCleburne ARConway ARFranklin ARMontgomery AROuachit…" at bounding box center [419, 212] width 192 height 20
select select "284525"
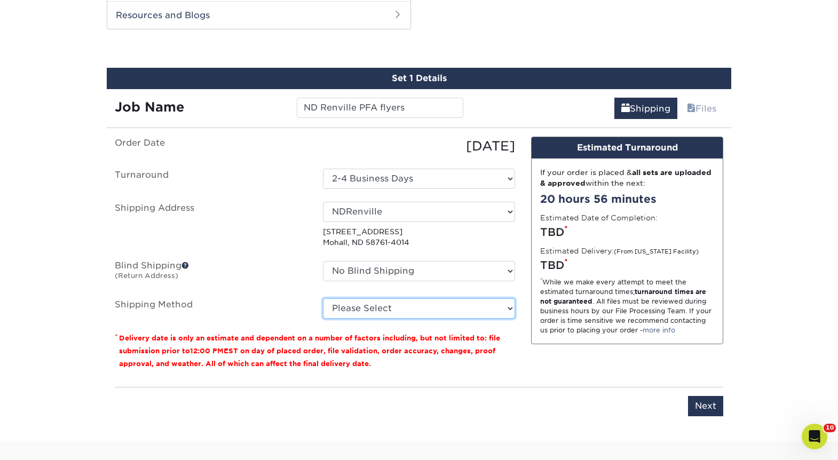
click at [436, 310] on select "Please Select Ground Shipping (+$35.22) 3 Day Shipping Service (+$60.45) 2 Day …" at bounding box center [419, 308] width 192 height 20
select select "03"
click at [323, 298] on select "Please Select Ground Shipping (+$35.22) 3 Day Shipping Service (+$60.45) 2 Day …" at bounding box center [419, 308] width 192 height 20
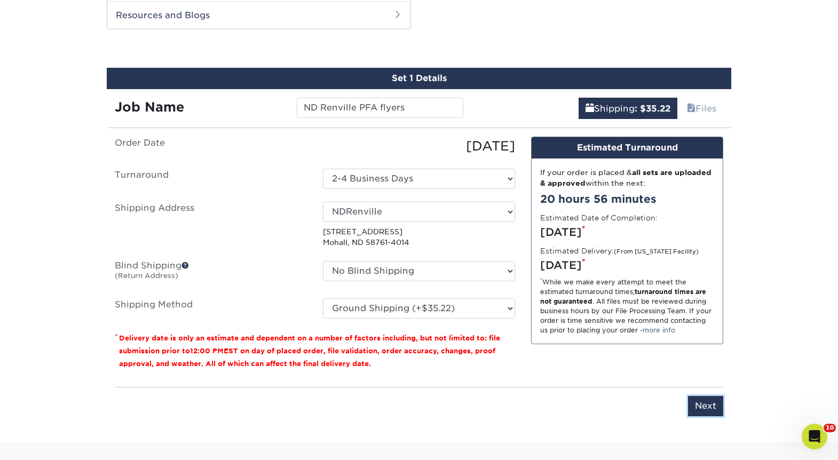
click at [717, 411] on input "Next" at bounding box center [705, 406] width 35 height 20
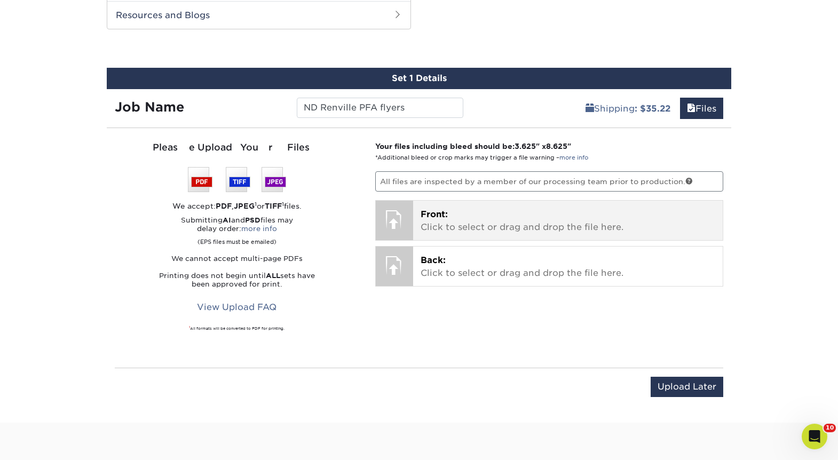
click at [439, 223] on p "Front: Click to select or drag and drop the file here." at bounding box center [567, 221] width 295 height 26
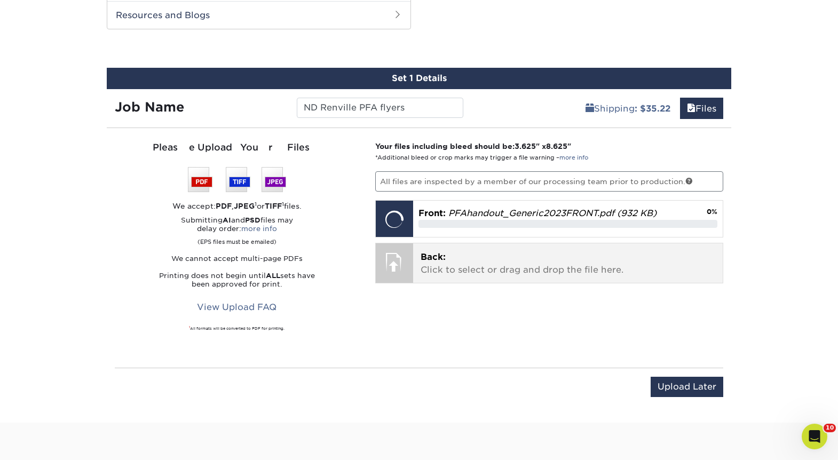
click at [599, 272] on p "Back: Click to select or drag and drop the file here." at bounding box center [567, 264] width 295 height 26
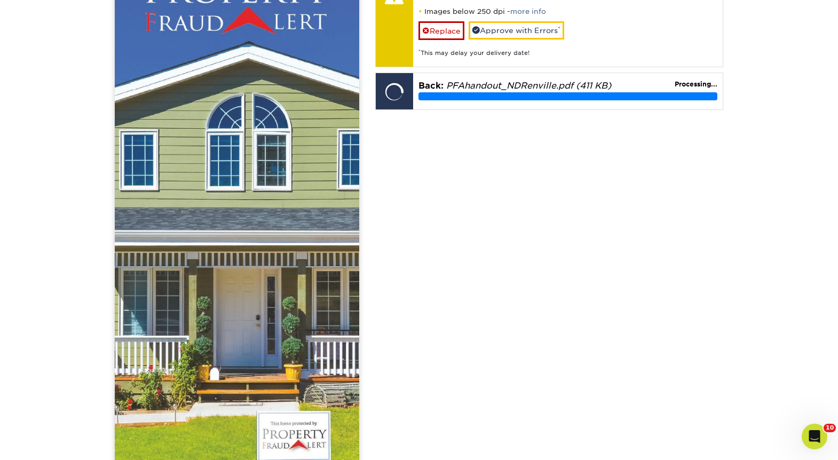
scroll to position [965, 0]
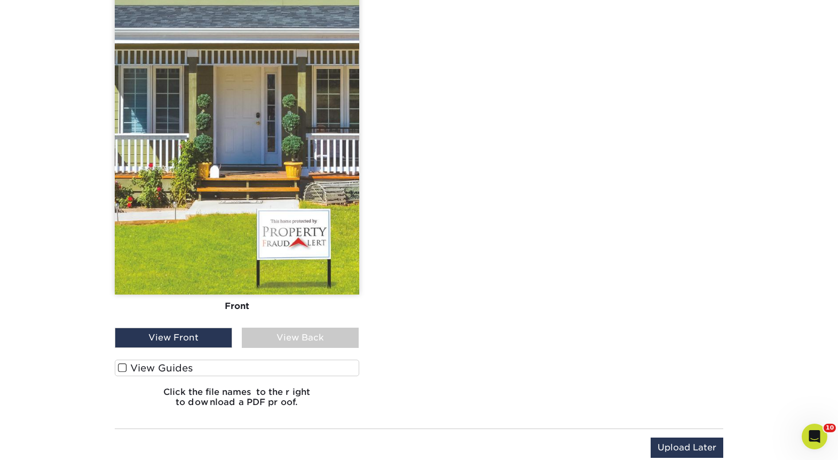
click at [328, 328] on div "View Back" at bounding box center [300, 338] width 117 height 20
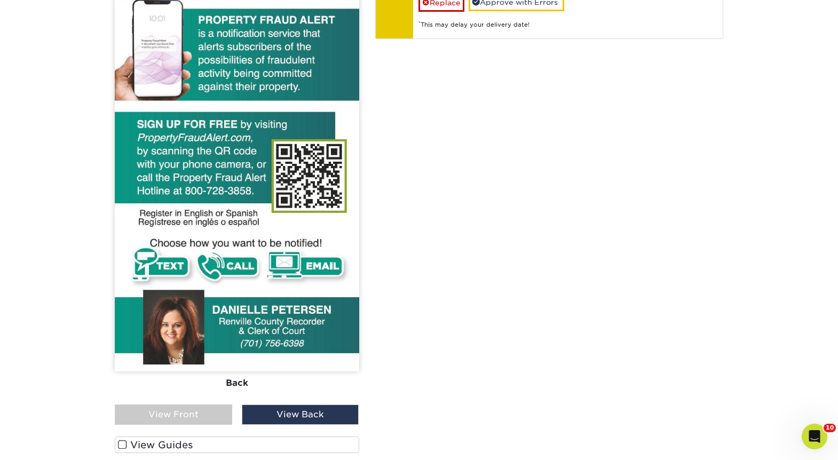
scroll to position [698, 0]
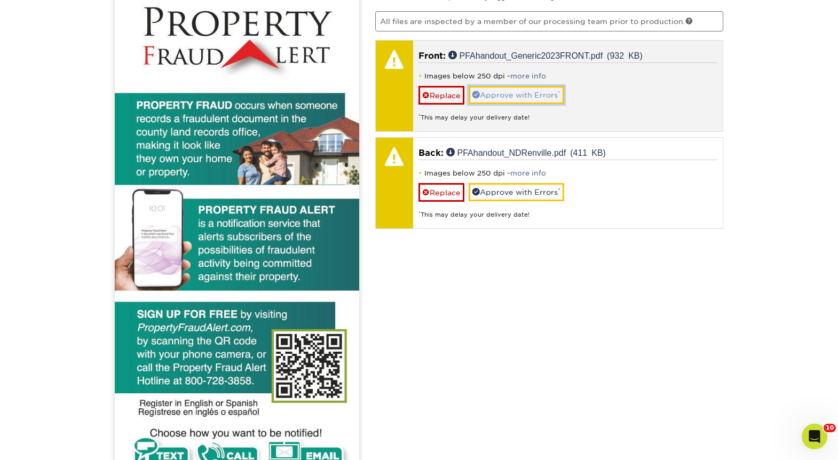
click at [537, 92] on link "Approve with Errors *" at bounding box center [515, 95] width 95 height 18
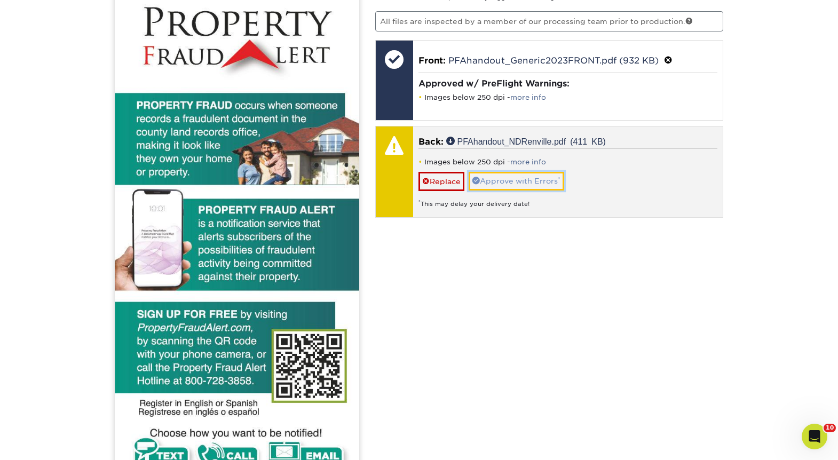
click at [528, 185] on link "Approve with Errors *" at bounding box center [515, 181] width 95 height 18
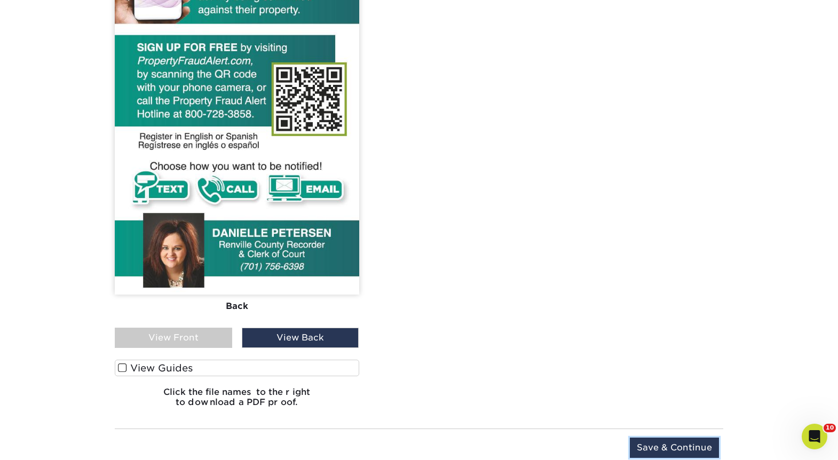
click at [700, 443] on input "Save & Continue" at bounding box center [674, 447] width 89 height 20
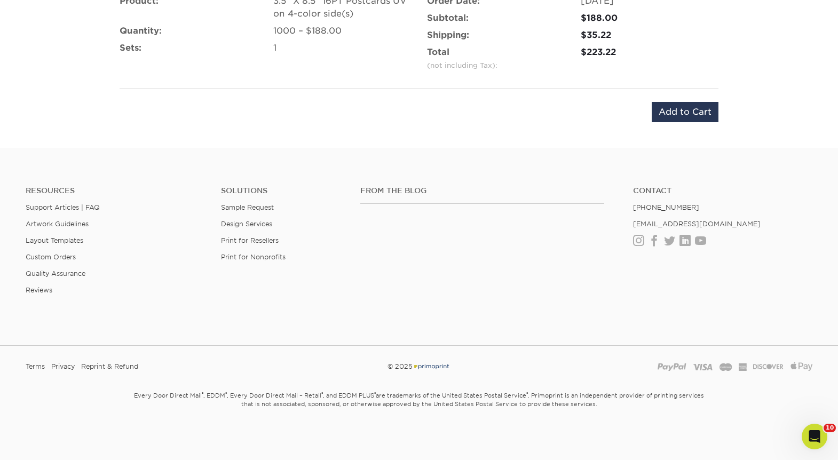
scroll to position [714, 0]
click at [704, 107] on input "Add to Cart" at bounding box center [684, 112] width 67 height 20
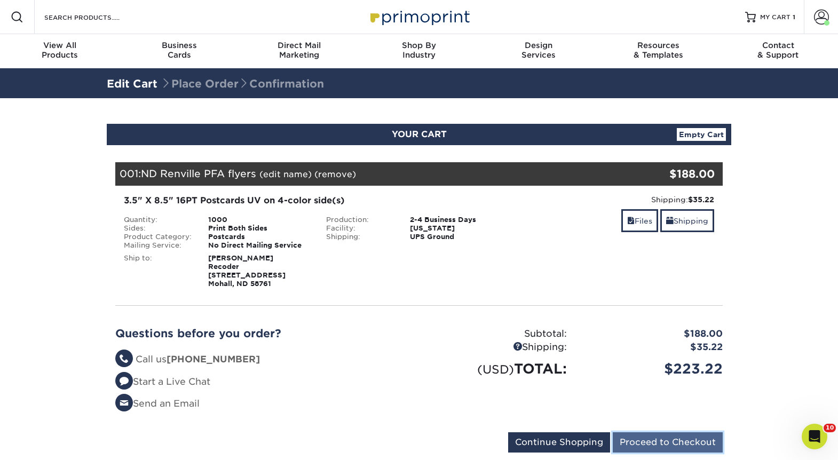
click at [686, 444] on input "Proceed to Checkout" at bounding box center [667, 442] width 110 height 20
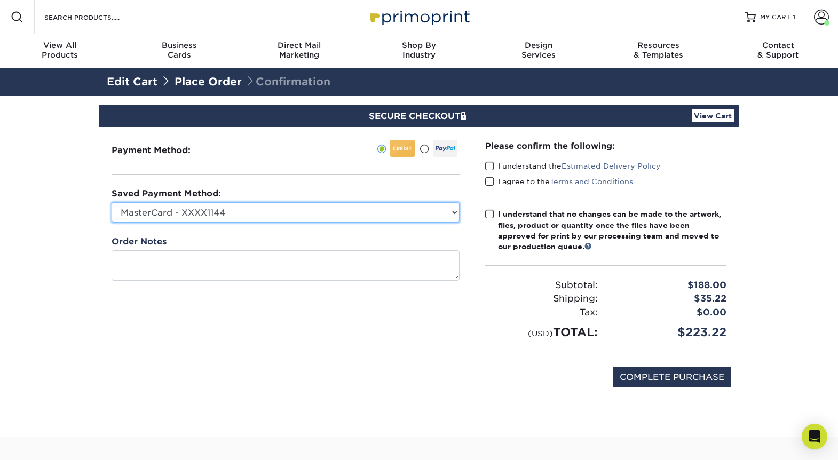
click at [373, 213] on select "MasterCard - XXXX1144 Visa - XXXX9276 MasterCard - XXXX0651 MasterCard - XXXX77…" at bounding box center [285, 212] width 348 height 20
select select "70136"
click at [111, 202] on select "MasterCard - XXXX1144 Visa - XXXX9276 MasterCard - XXXX0651 MasterCard - XXXX77…" at bounding box center [285, 212] width 348 height 20
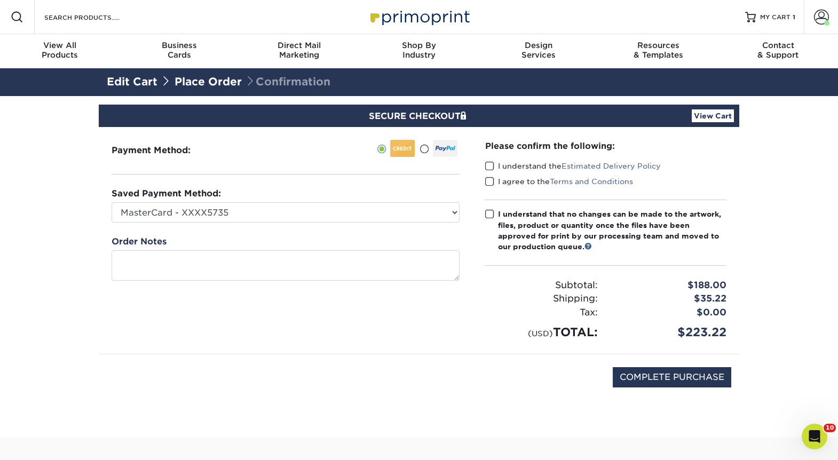
click at [490, 164] on span at bounding box center [489, 166] width 9 height 10
click at [0, 0] on input "I understand the Estimated Delivery Policy" at bounding box center [0, 0] width 0 height 0
click at [489, 182] on span at bounding box center [489, 182] width 9 height 10
click at [0, 0] on input "I agree to the Terms and Conditions" at bounding box center [0, 0] width 0 height 0
click at [489, 218] on span at bounding box center [489, 214] width 9 height 10
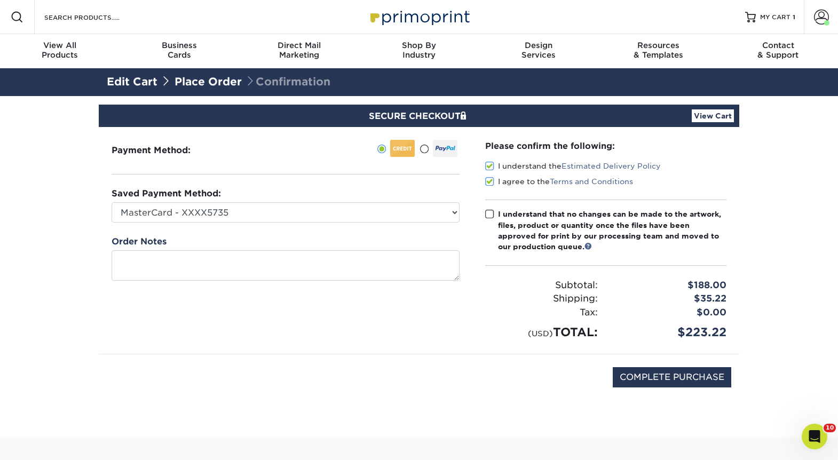
click at [0, 0] on input "I understand that no changes can be made to the artwork, files, product or quan…" at bounding box center [0, 0] width 0 height 0
click at [706, 380] on input "COMPLETE PURCHASE" at bounding box center [671, 377] width 118 height 20
type input "PROCESSING, PLEASE WAIT..."
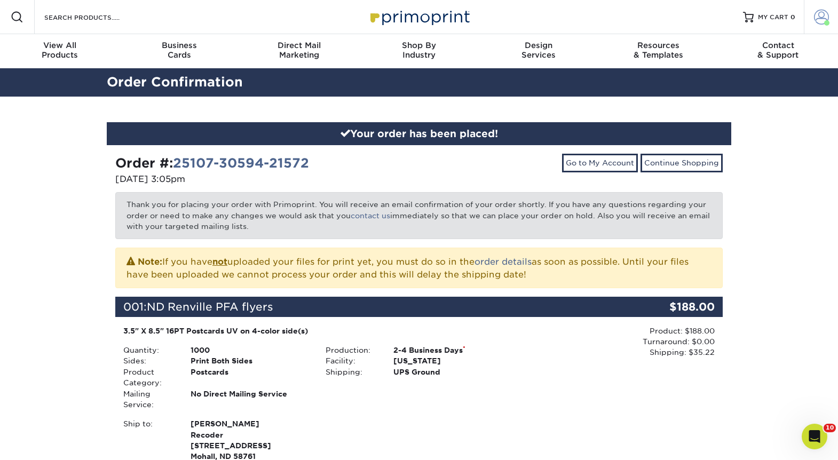
click at [826, 22] on span at bounding box center [826, 22] width 5 height 5
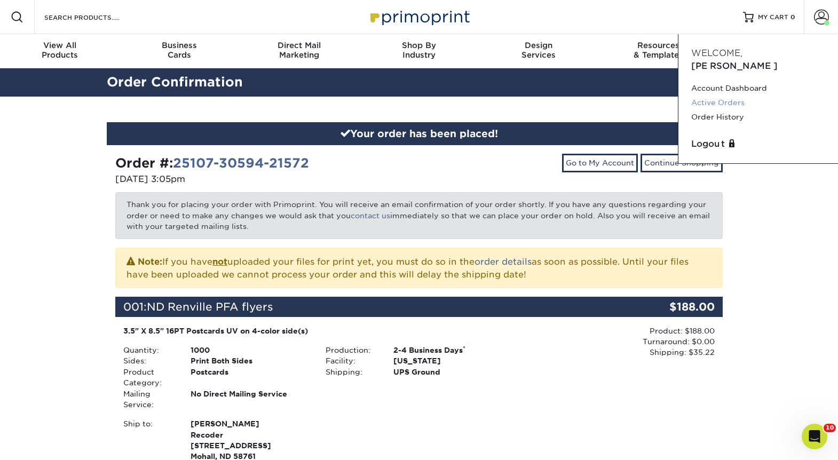
click at [718, 95] on link "Active Orders" at bounding box center [758, 102] width 134 height 14
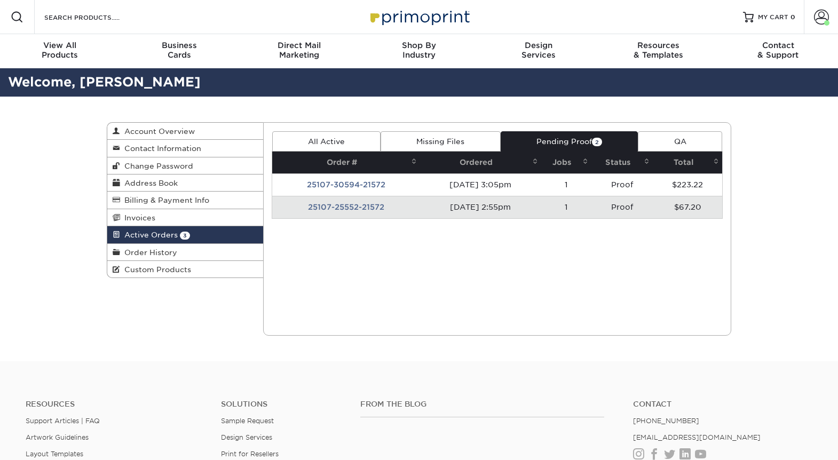
click at [529, 206] on td "[DATE] 2:55pm" at bounding box center [480, 207] width 121 height 22
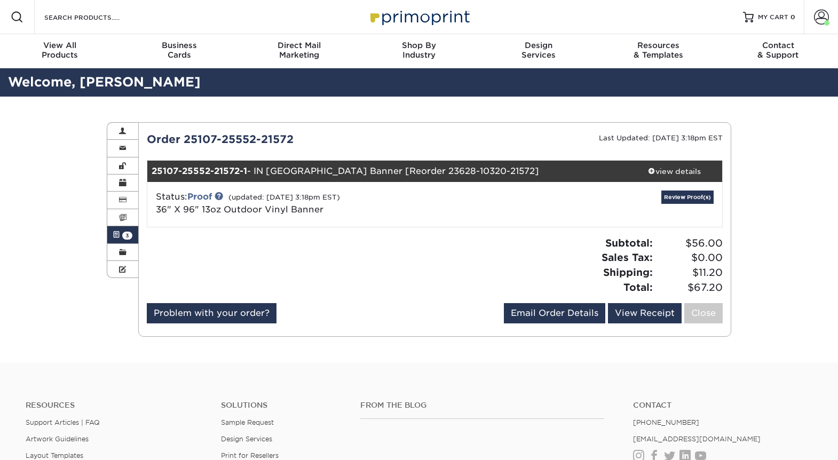
click at [684, 205] on div "Review Proof(s)" at bounding box center [626, 204] width 192 height 28
click at [685, 197] on link "Review Proof(s)" at bounding box center [687, 196] width 52 height 13
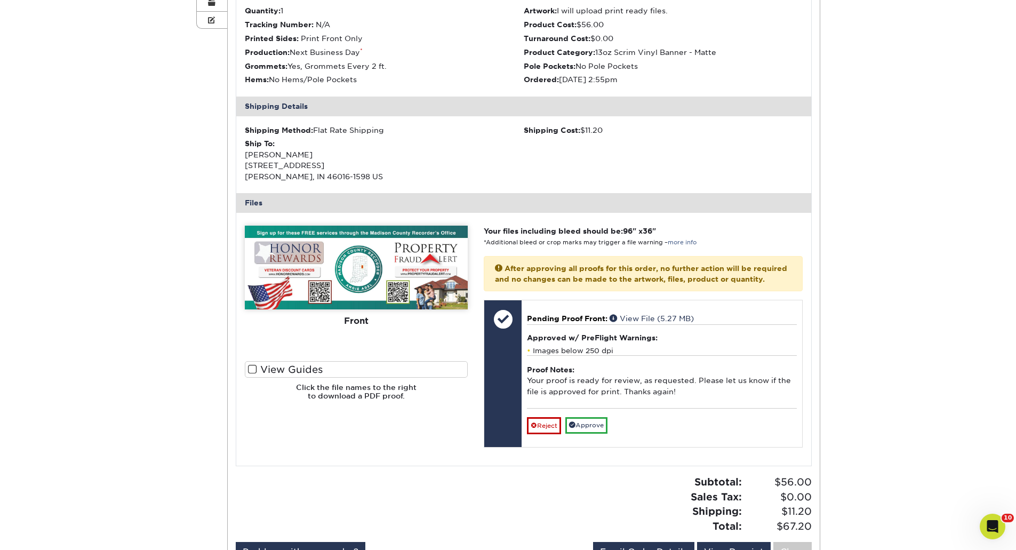
scroll to position [213, 0]
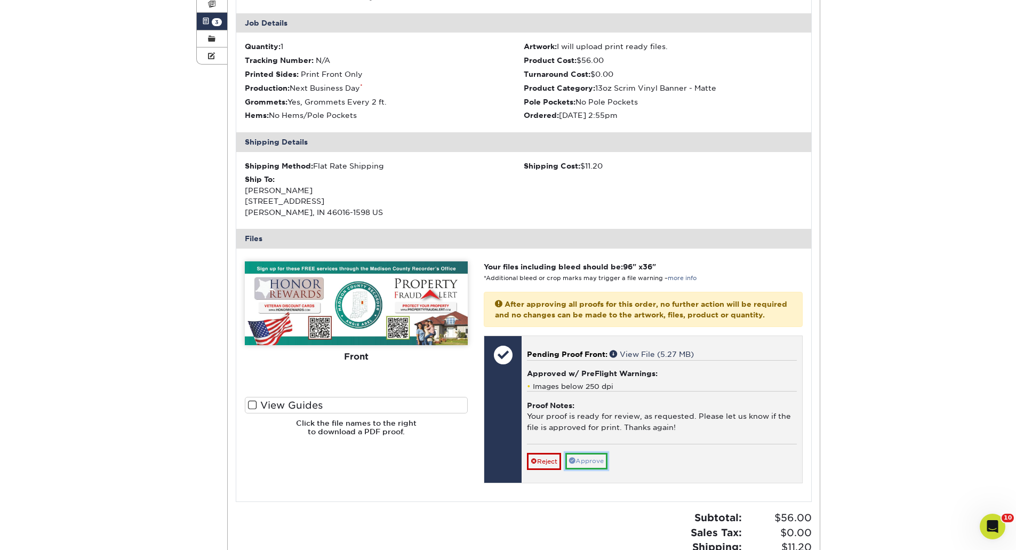
click at [593, 459] on link "Approve" at bounding box center [586, 461] width 42 height 17
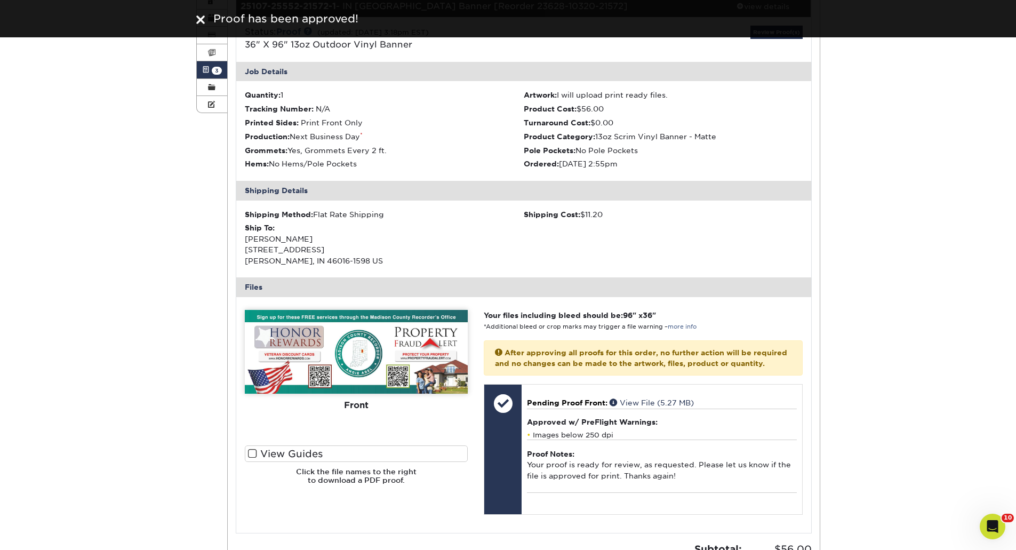
scroll to position [0, 0]
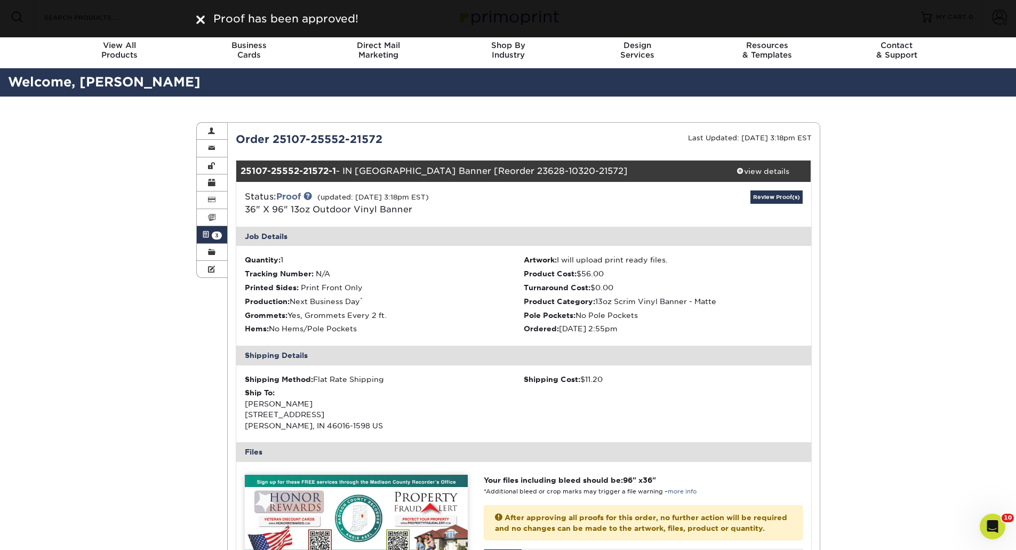
click at [212, 236] on span "3" at bounding box center [217, 236] width 10 height 8
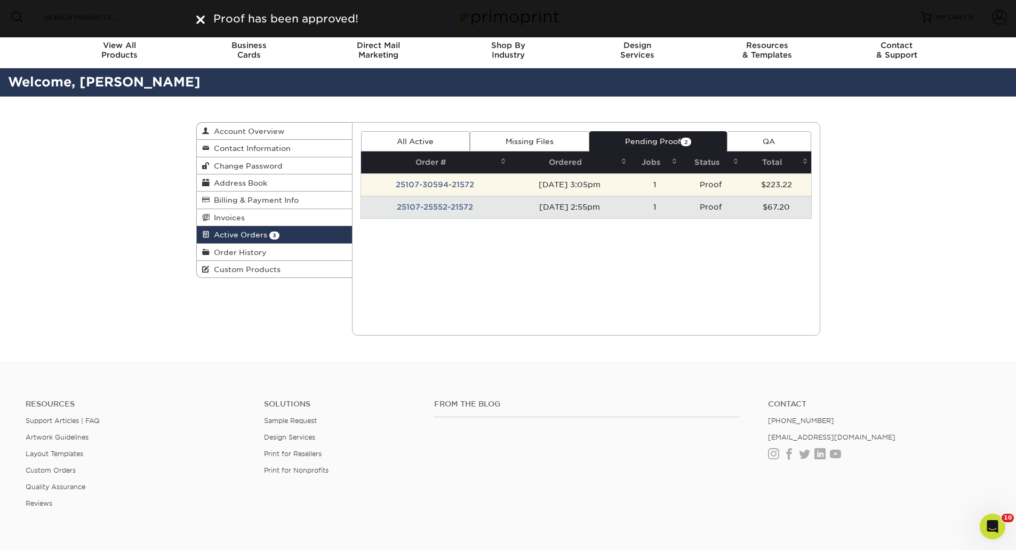
click at [681, 185] on td "1" at bounding box center [655, 184] width 51 height 22
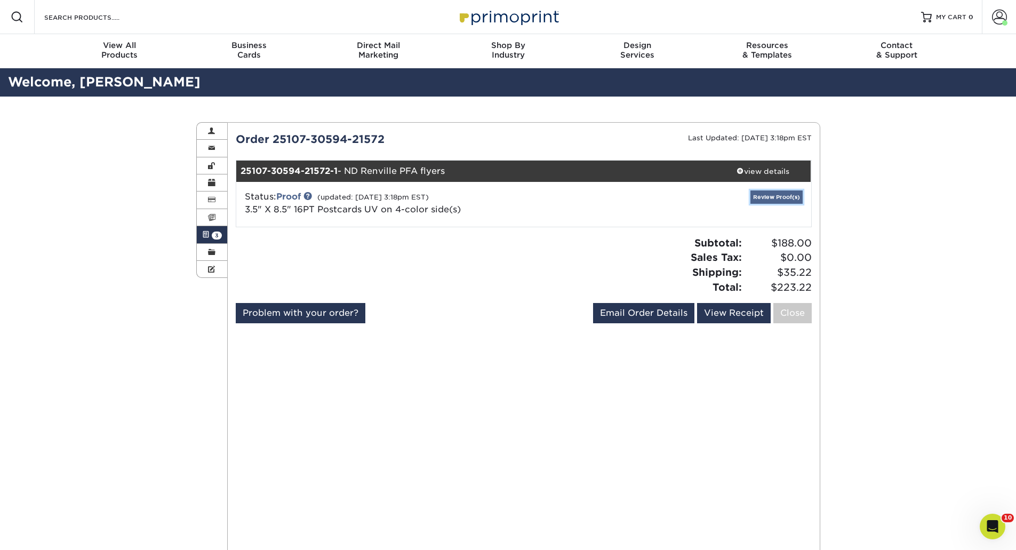
click at [772, 190] on link "Review Proof(s)" at bounding box center [777, 196] width 52 height 13
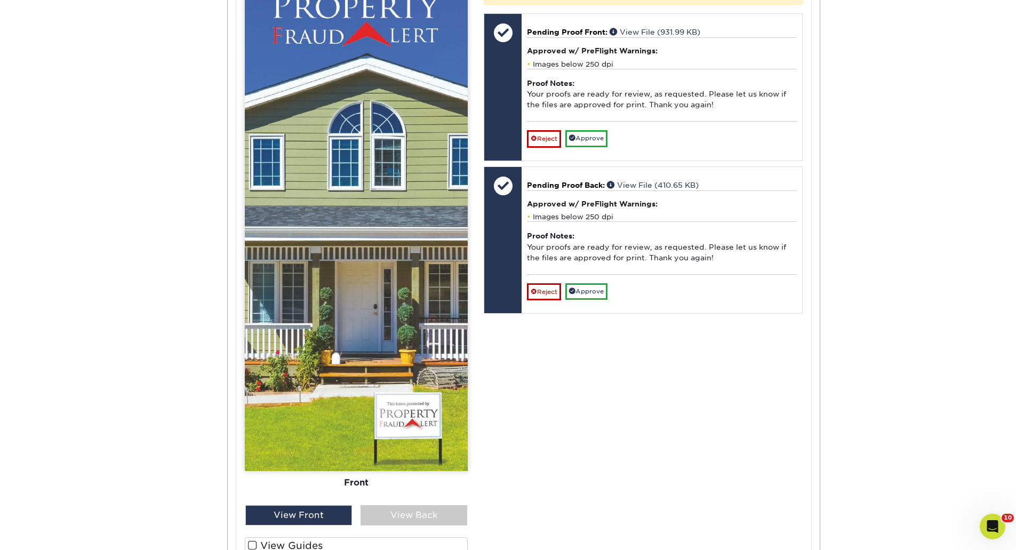
scroll to position [533, 0]
click at [387, 459] on div "View Back" at bounding box center [414, 515] width 107 height 20
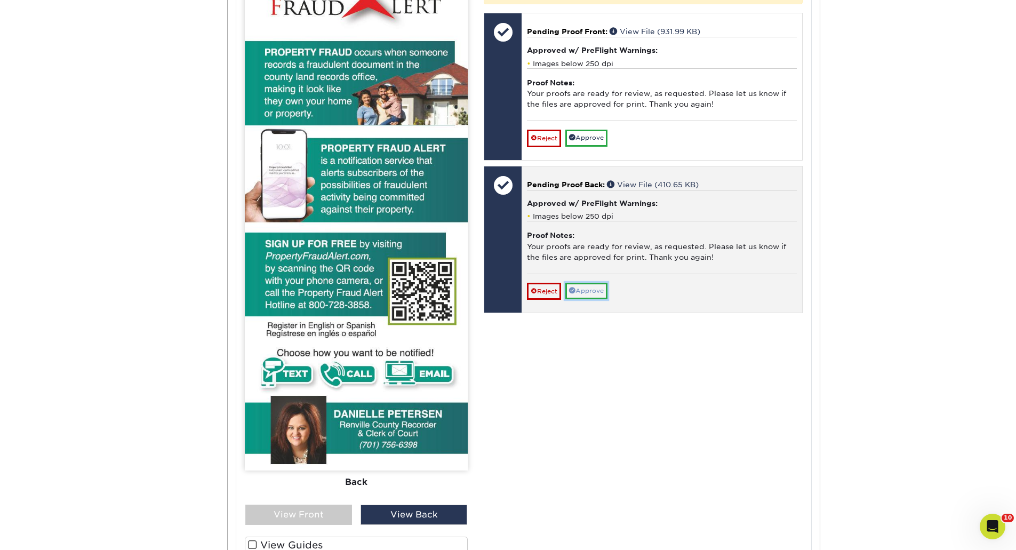
click at [598, 299] on link "Approve" at bounding box center [586, 291] width 42 height 17
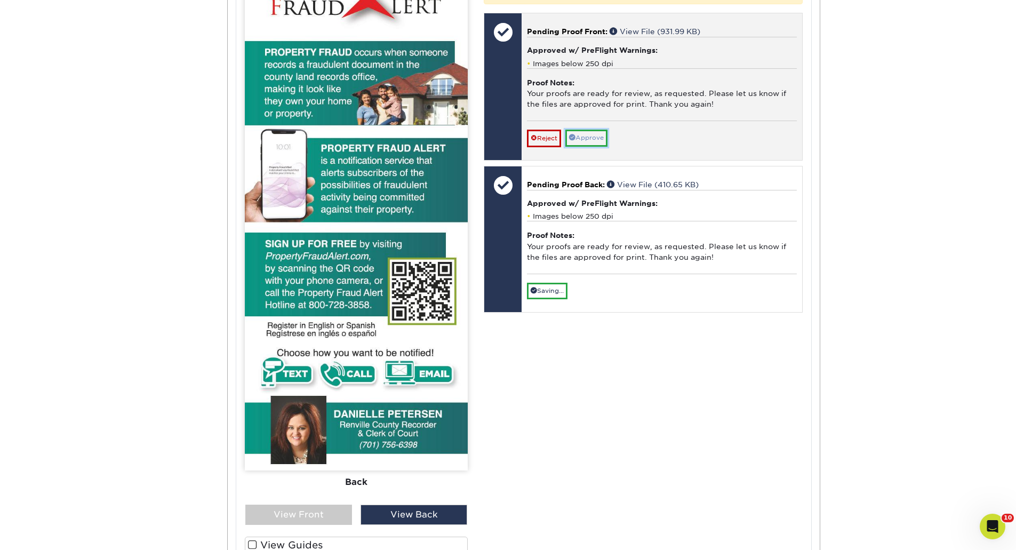
click at [599, 146] on link "Approve" at bounding box center [586, 138] width 42 height 17
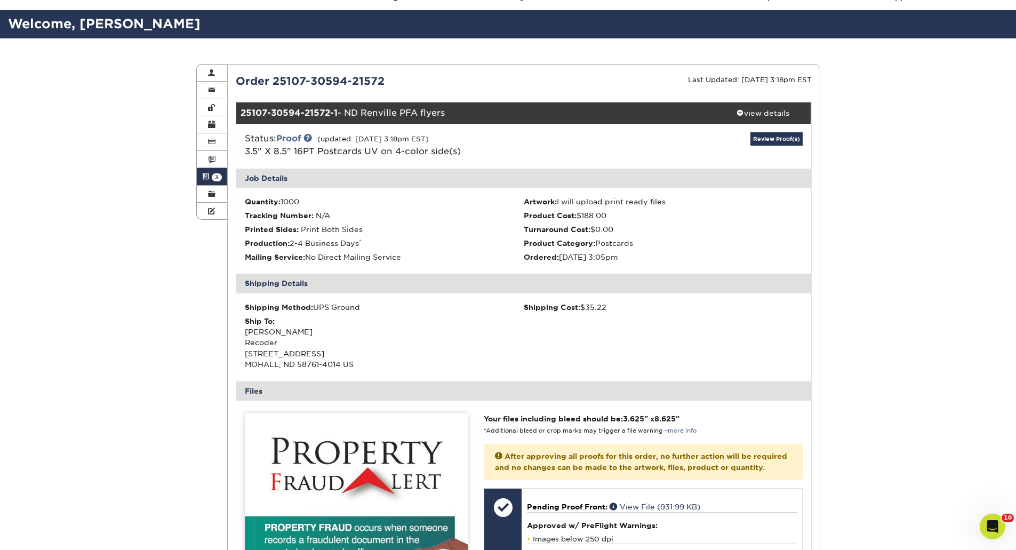
scroll to position [0, 0]
